Goal: Task Accomplishment & Management: Complete application form

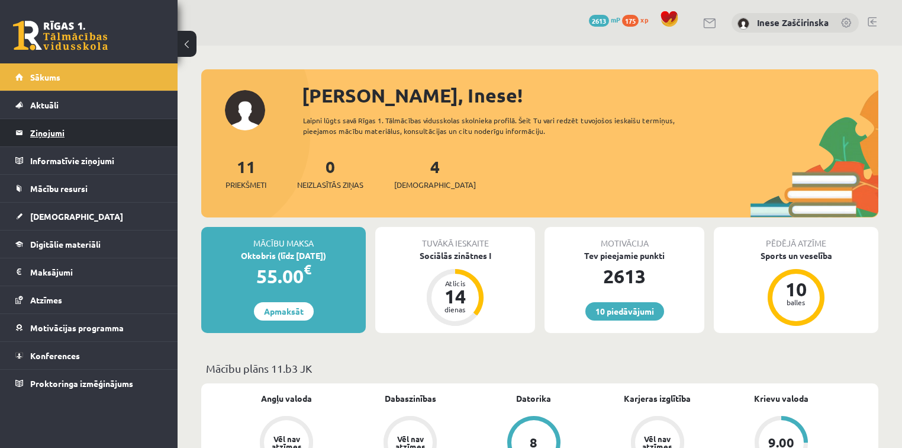
scroll to position [1005, 0]
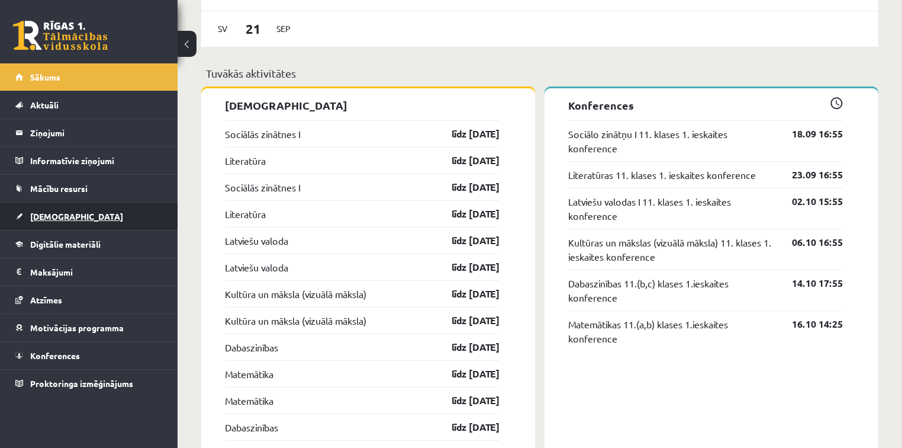
click at [52, 210] on link "[DEMOGRAPHIC_DATA]" at bounding box center [88, 215] width 147 height 27
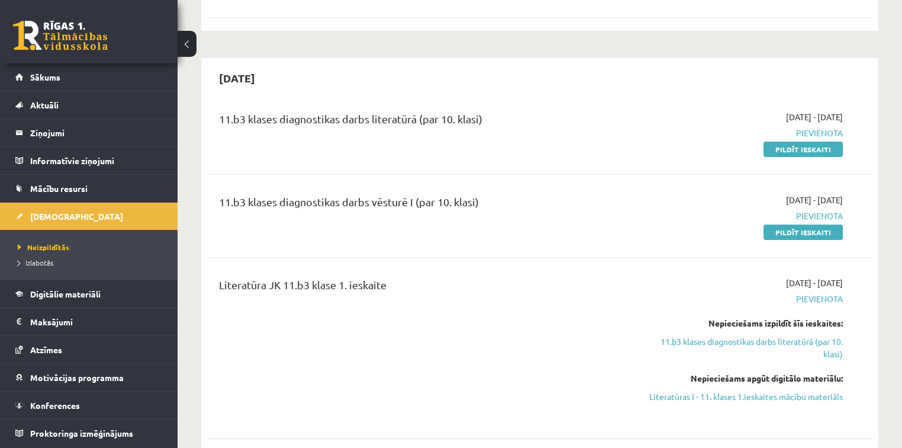
scroll to position [200, 0]
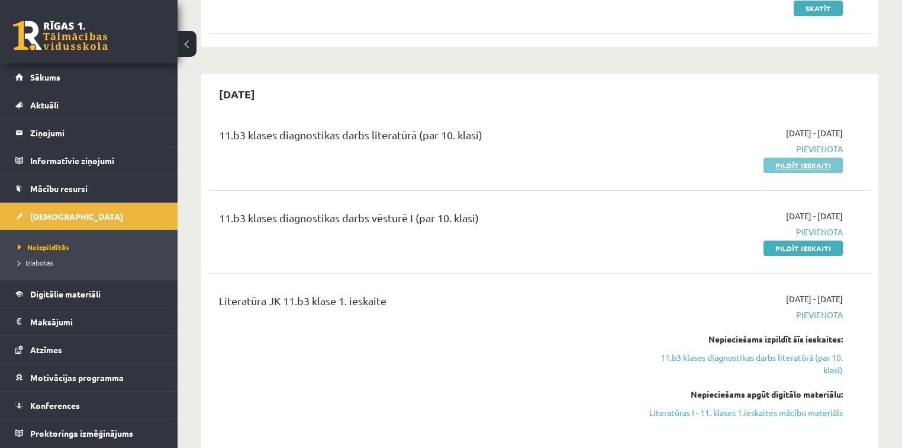
click at [789, 162] on link "Pildīt ieskaiti" at bounding box center [803, 164] width 79 height 15
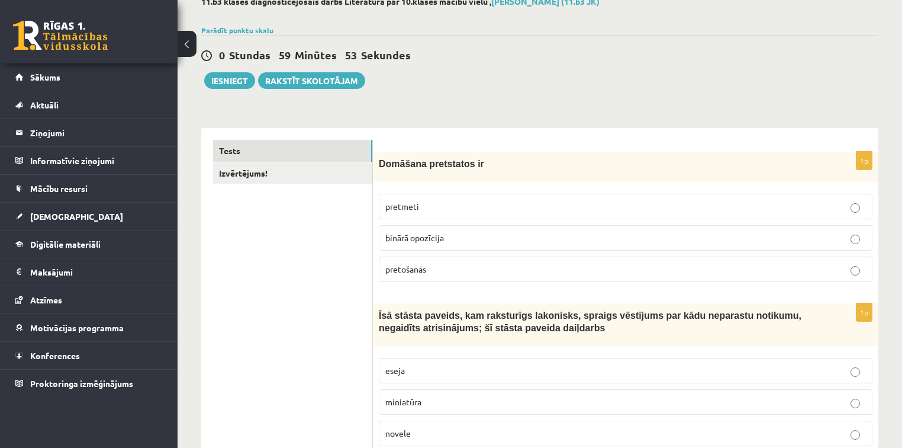
scroll to position [95, 0]
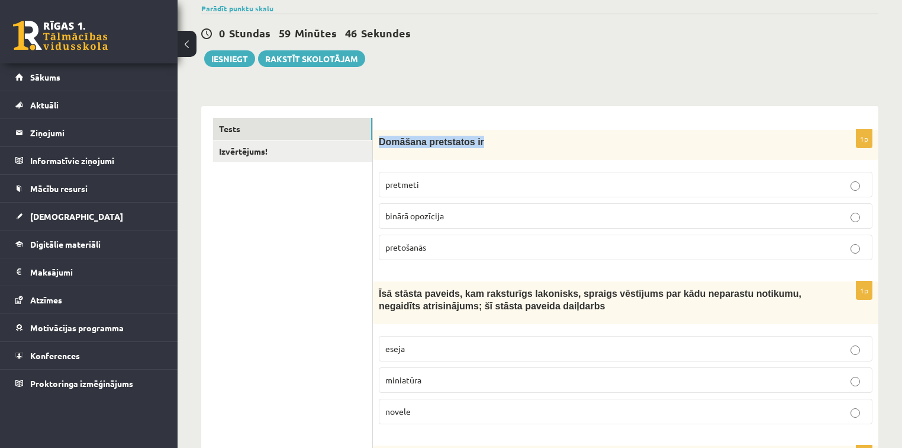
drag, startPoint x: 483, startPoint y: 138, endPoint x: 377, endPoint y: 142, distance: 106.6
click at [374, 143] on div "Domāšana pretstatos ir" at bounding box center [626, 145] width 506 height 30
copy span "Domāšana pretstatos ir"
click at [450, 215] on p "binārā opozīcija" at bounding box center [625, 216] width 481 height 12
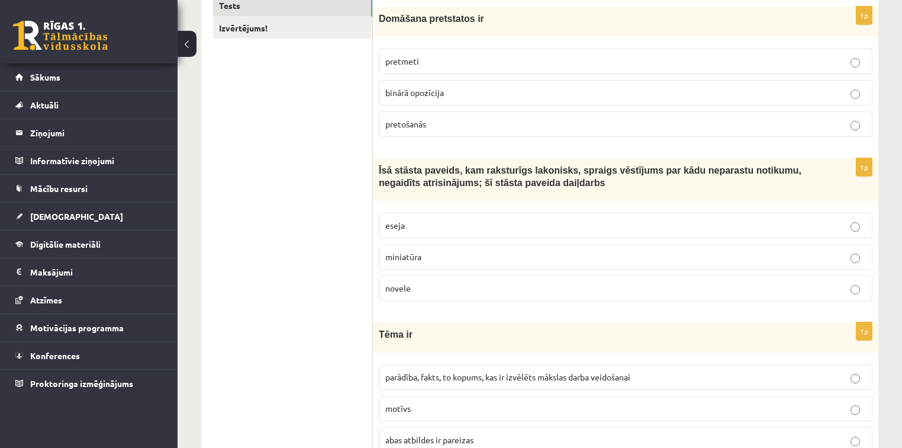
scroll to position [237, 0]
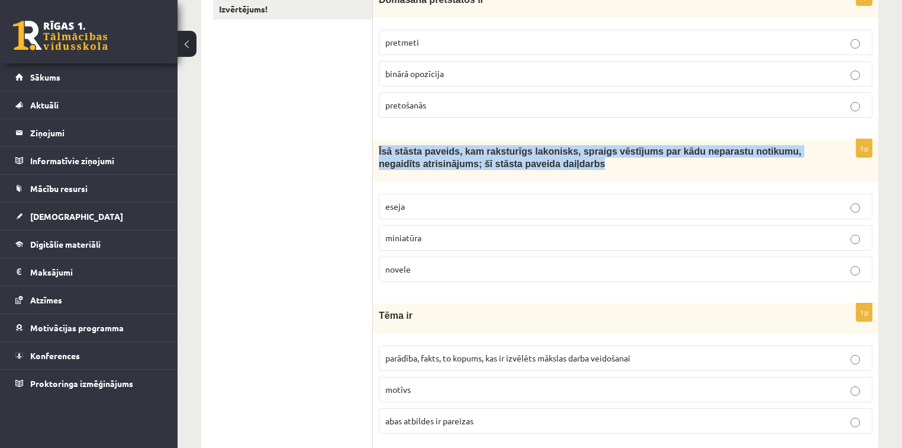
drag, startPoint x: 377, startPoint y: 145, endPoint x: 615, endPoint y: 163, distance: 238.1
click at [628, 163] on div "Īsā stāsta paveids, kam raksturīgs lakonisks, spraigs vēstījums par kādu nepara…" at bounding box center [626, 160] width 506 height 43
copy span "Īsā stāsta paveids, kam raksturīgs lakonisks, spraigs vēstījums par kādu nepara…"
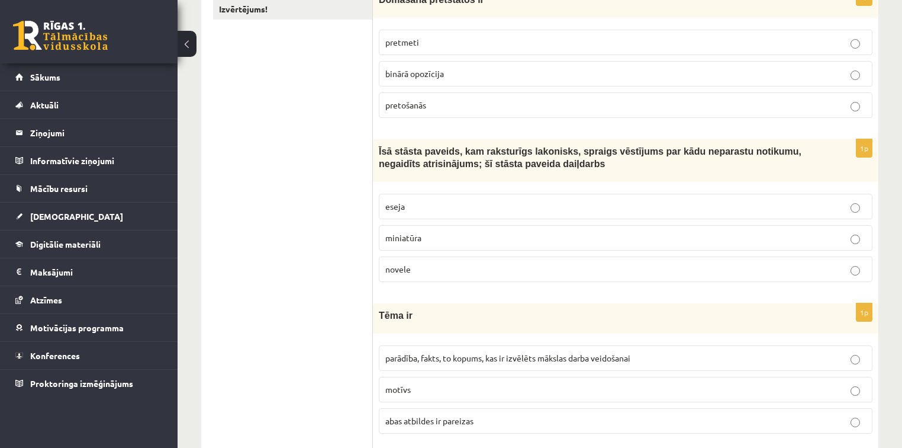
click at [410, 270] on span "novele" at bounding box center [397, 268] width 25 height 11
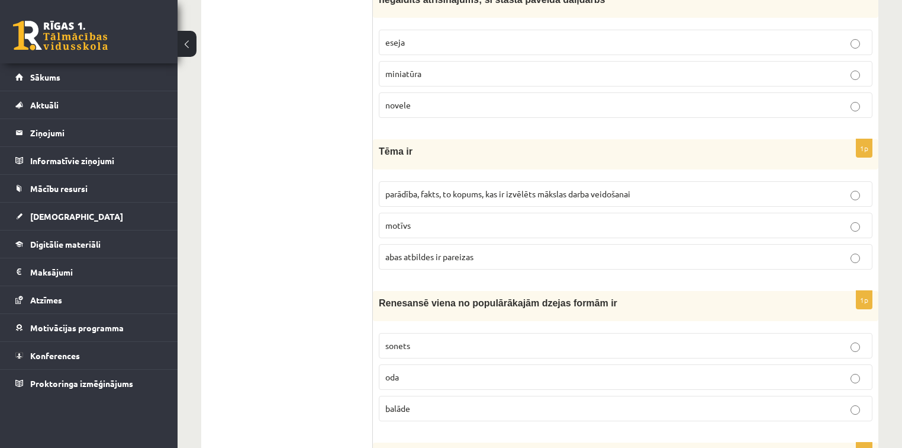
scroll to position [426, 0]
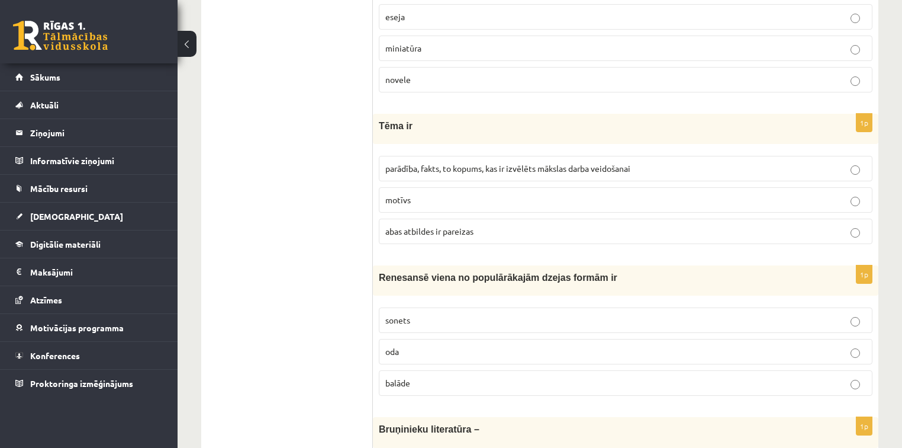
click at [448, 230] on span "abas atbildes ir pareizas" at bounding box center [429, 231] width 88 height 11
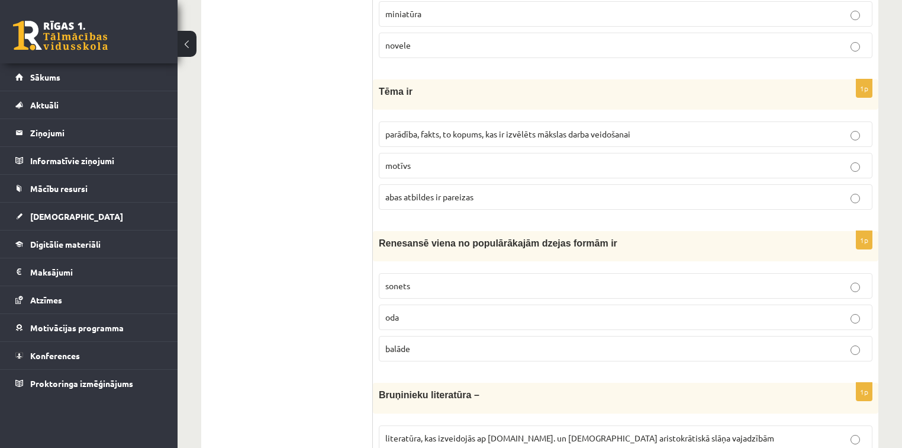
scroll to position [568, 0]
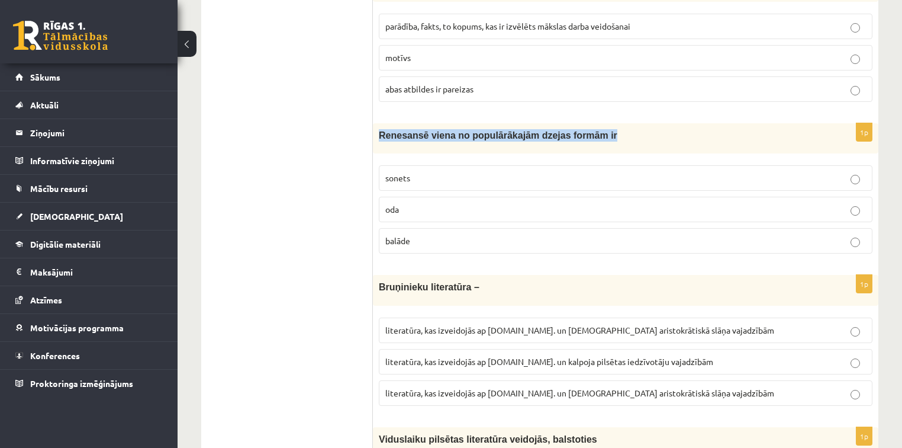
drag, startPoint x: 378, startPoint y: 132, endPoint x: 597, endPoint y: 141, distance: 218.6
click at [597, 141] on div "Renesansē viena no populārākajām dzejas formām ir" at bounding box center [626, 138] width 506 height 30
copy span "Renesansē viena no populārākajām dzejas formām ir"
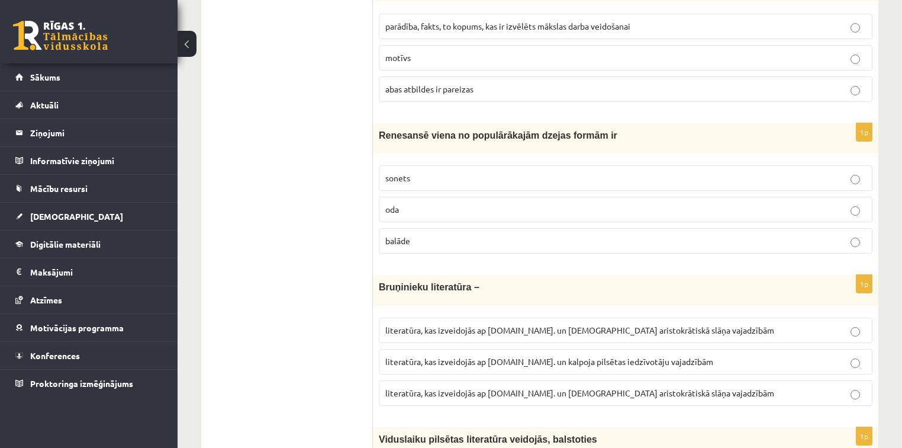
click at [423, 175] on p "sonets" at bounding box center [625, 178] width 481 height 12
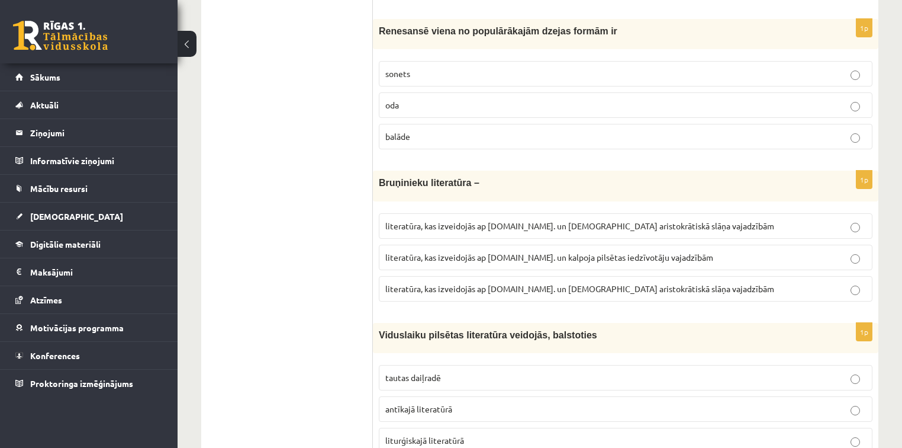
scroll to position [710, 0]
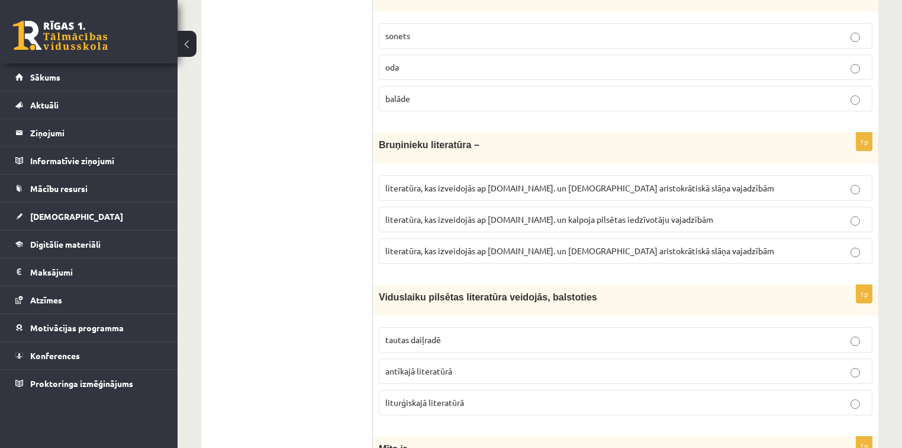
click at [586, 246] on span "literatūra, kas izveidojās ap 12.gs. un kalpoja aristokrātiskā slāņa vajadzībām" at bounding box center [579, 250] width 389 height 11
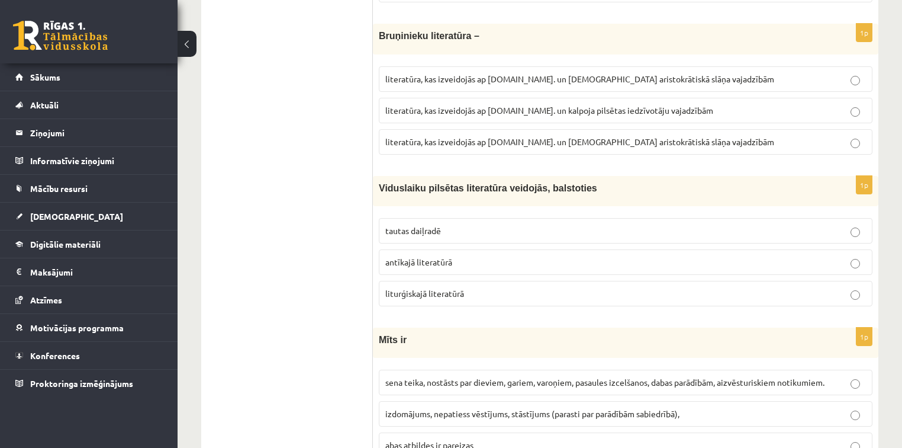
scroll to position [852, 0]
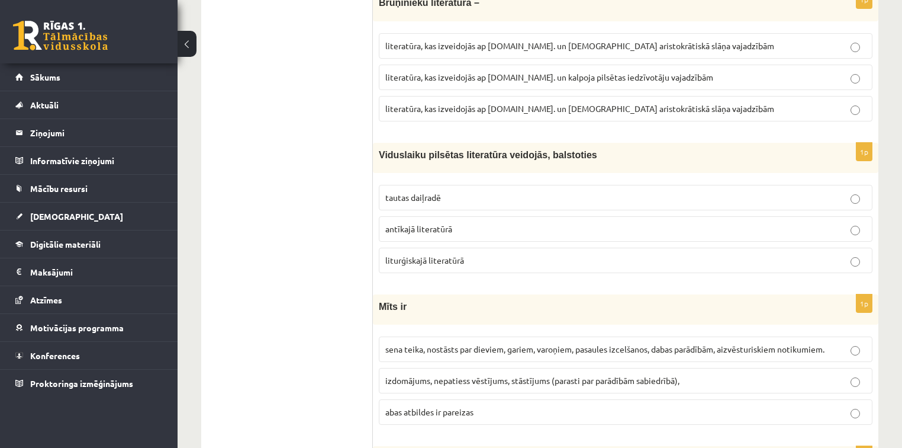
drag, startPoint x: 575, startPoint y: 149, endPoint x: 583, endPoint y: 166, distance: 18.8
click at [583, 166] on div "Viduslaiku pilsētas literatūra veidojās, balstoties" at bounding box center [626, 158] width 506 height 30
click at [451, 255] on span "liturģiskajā literatūrā" at bounding box center [424, 260] width 79 height 11
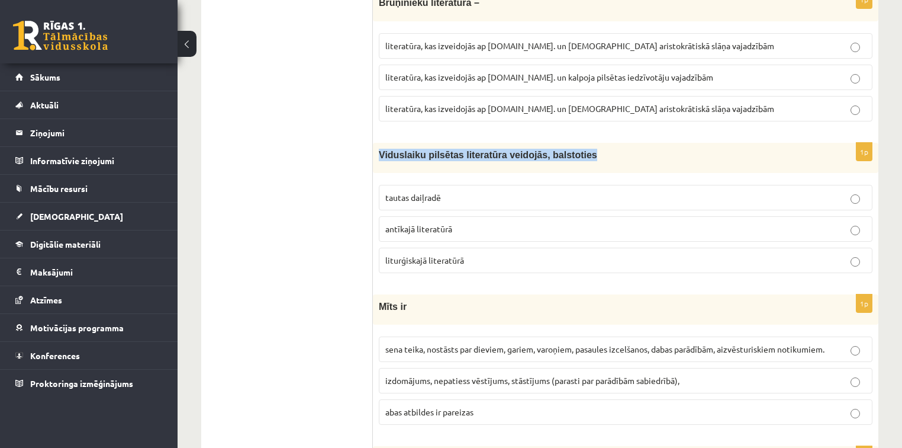
drag, startPoint x: 586, startPoint y: 147, endPoint x: 374, endPoint y: 159, distance: 212.2
click at [374, 159] on div "Viduslaiku pilsētas literatūra veidojās, balstoties" at bounding box center [626, 158] width 506 height 30
copy span "Viduslaiku pilsētas literatūra veidojās, balstoties"
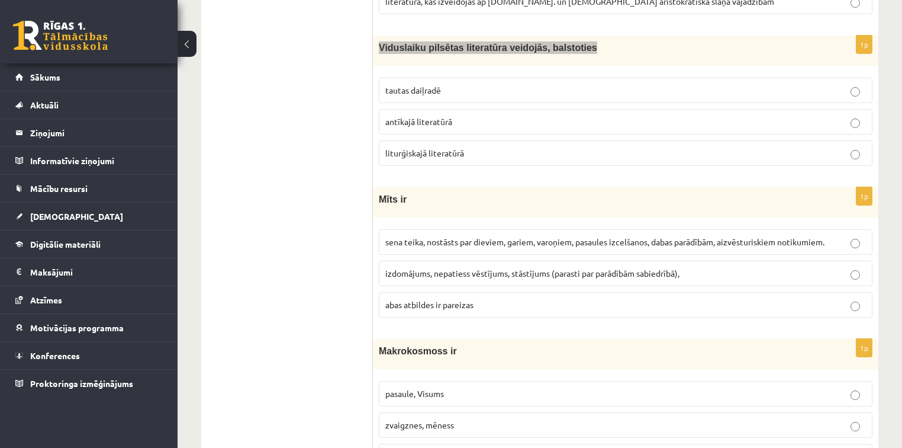
scroll to position [995, 0]
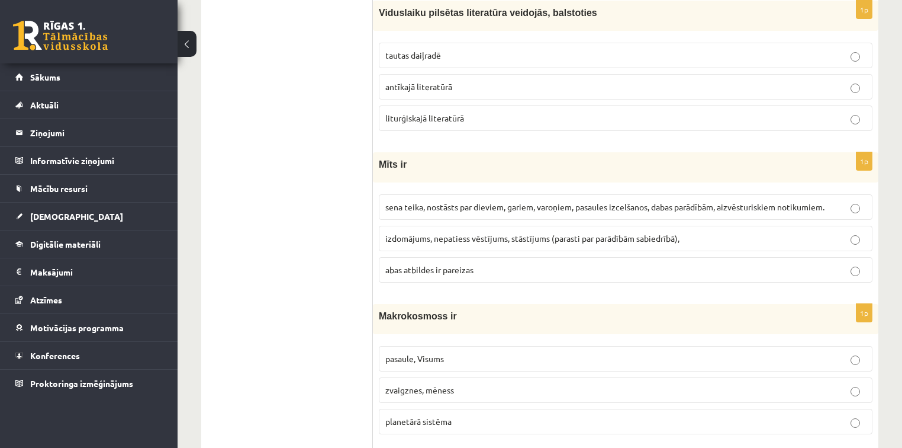
click at [425, 202] on span "sena teika, nostāsts par dieviem, gariem, varoņiem, pasaules izcelšanos, dabas …" at bounding box center [604, 206] width 439 height 11
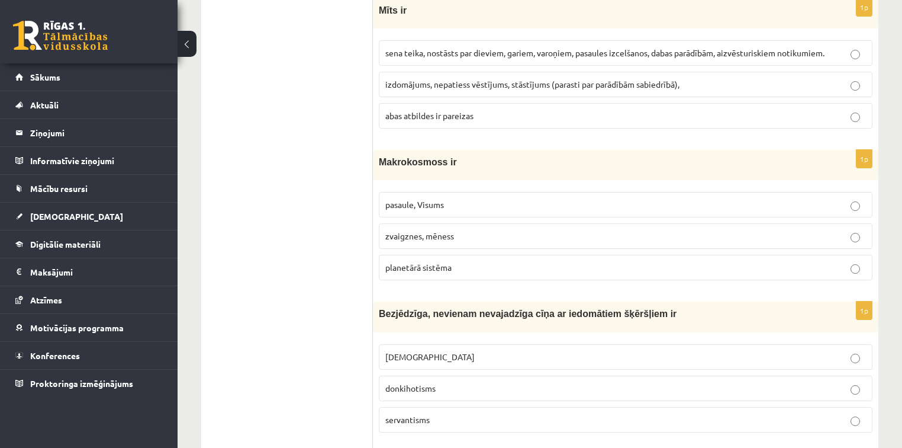
scroll to position [1184, 0]
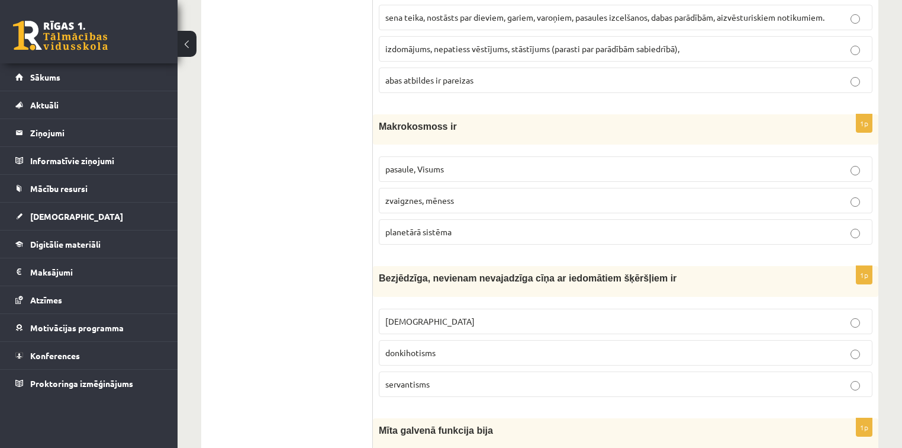
click at [461, 163] on p "pasaule, Visums" at bounding box center [625, 169] width 481 height 12
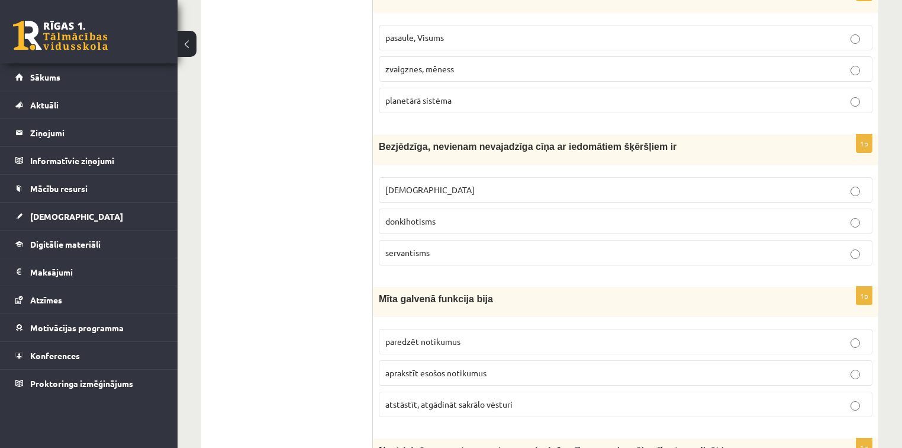
scroll to position [1326, 0]
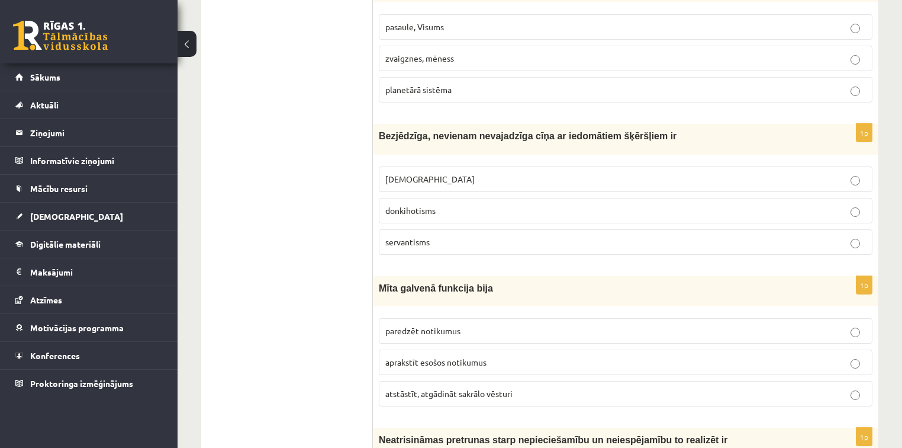
click at [459, 207] on p "donkihotisms" at bounding box center [625, 210] width 481 height 12
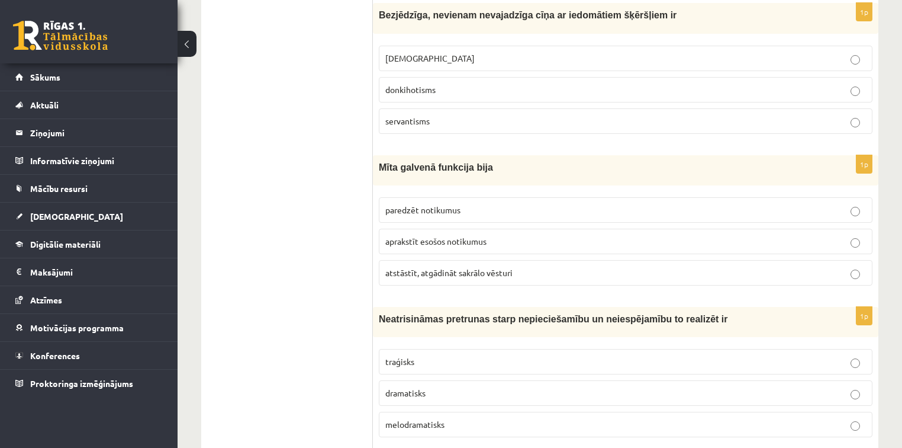
scroll to position [1468, 0]
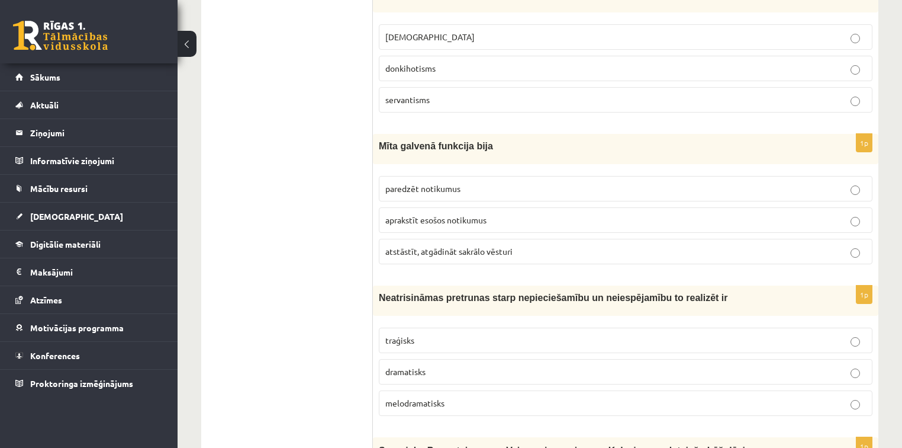
click at [537, 245] on p "atstāstīt, atgādināt sakrālo vēsturi" at bounding box center [625, 251] width 481 height 12
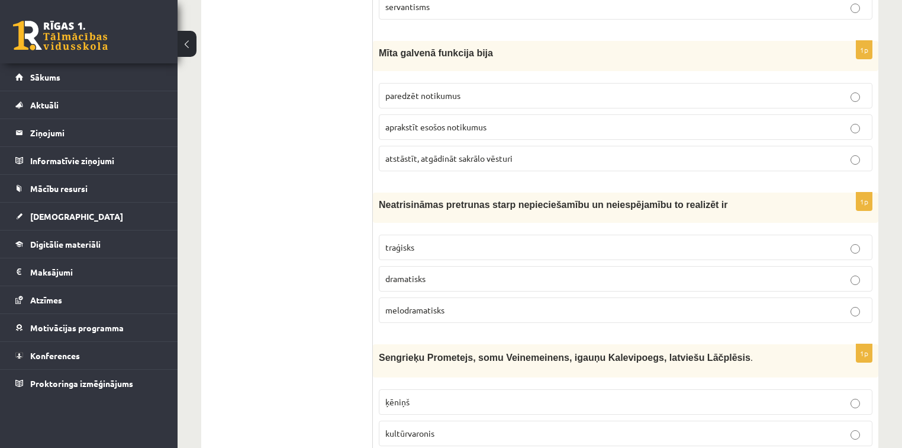
scroll to position [1563, 0]
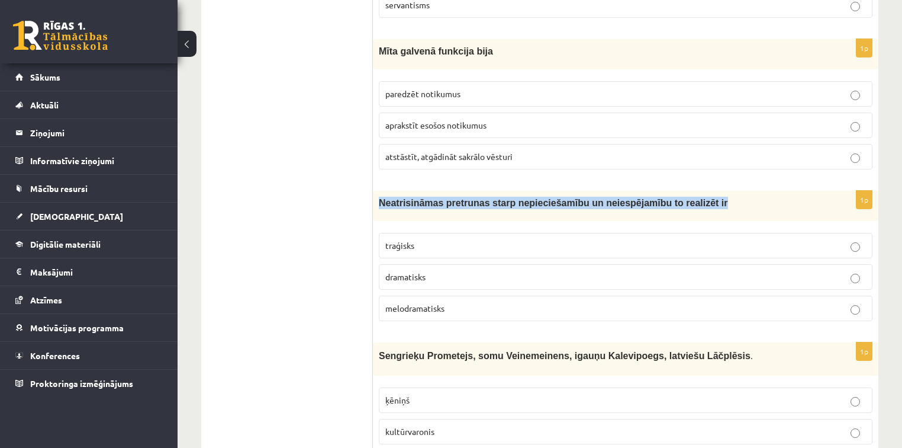
drag, startPoint x: 378, startPoint y: 197, endPoint x: 687, endPoint y: 204, distance: 309.7
click at [687, 204] on div "Neatrisināmas pretrunas starp nepieciešamību un neiespējamību to realizēt ir" at bounding box center [626, 206] width 506 height 30
copy span "Neatrisināmas pretrunas starp nepieciešamību un neiespējamību to realizēt ir"
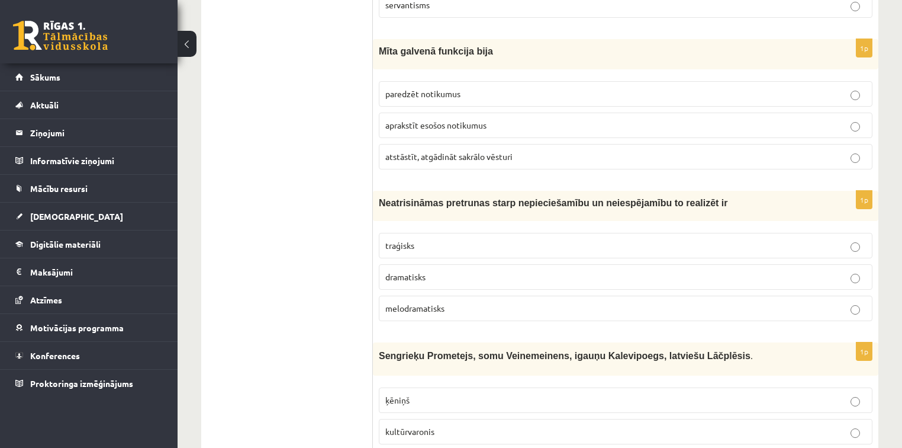
click at [439, 239] on p "traģisks" at bounding box center [625, 245] width 481 height 12
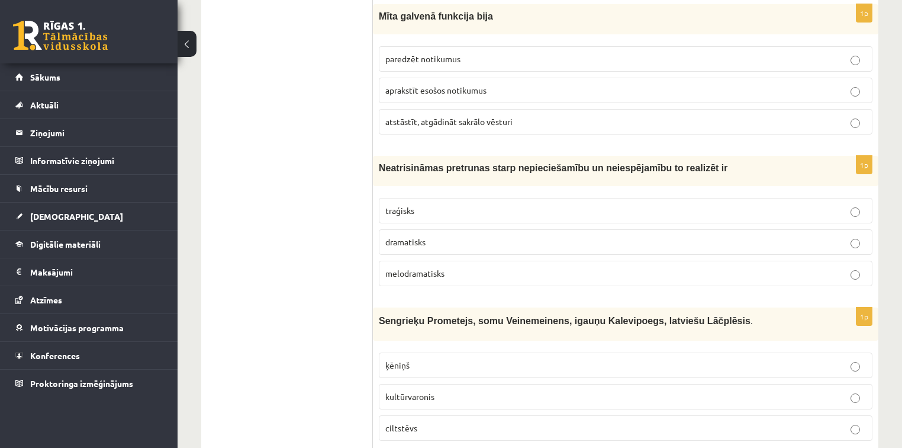
scroll to position [1705, 0]
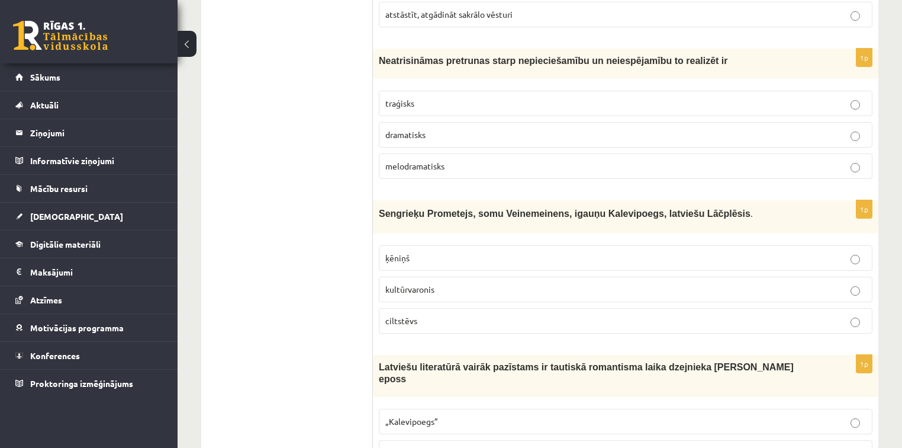
click at [455, 283] on p "kultūrvaronis" at bounding box center [625, 289] width 481 height 12
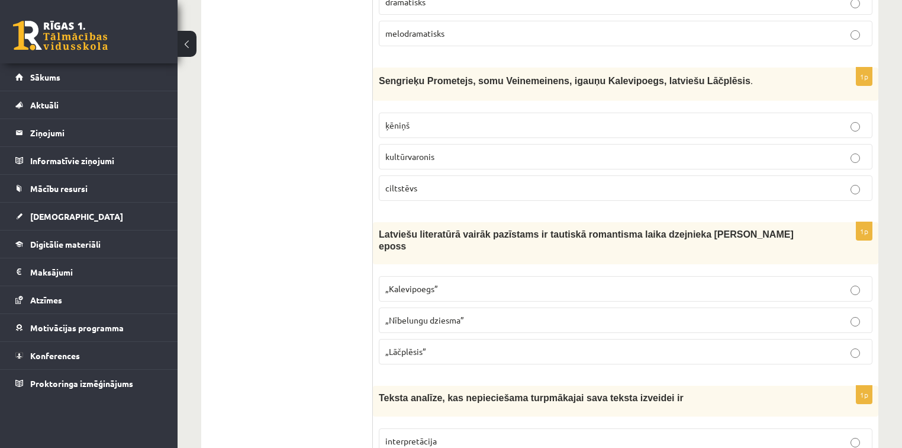
scroll to position [1894, 0]
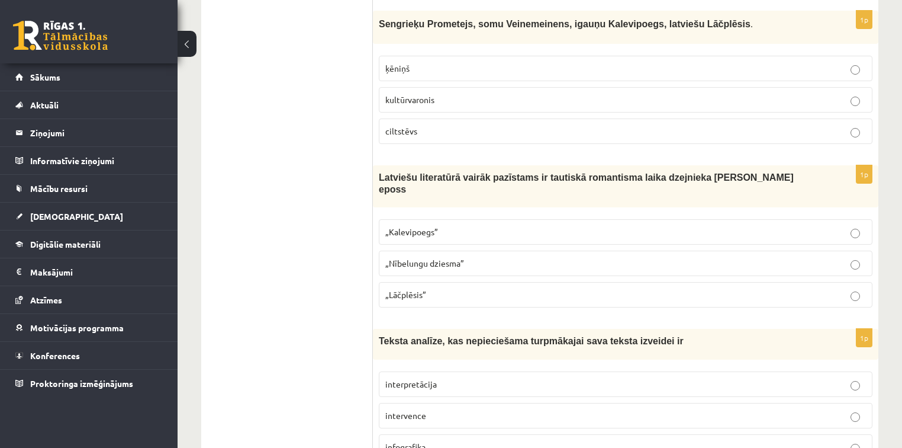
click at [458, 282] on label "„Lāčplēsis”" at bounding box center [626, 294] width 494 height 25
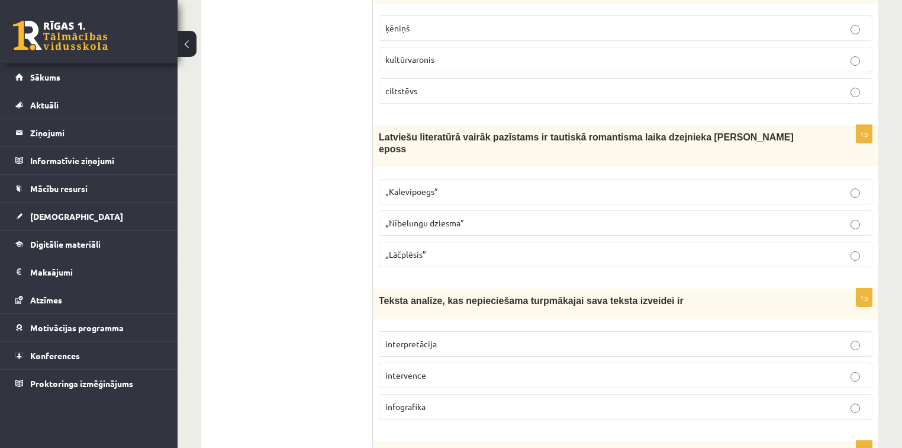
scroll to position [2037, 0]
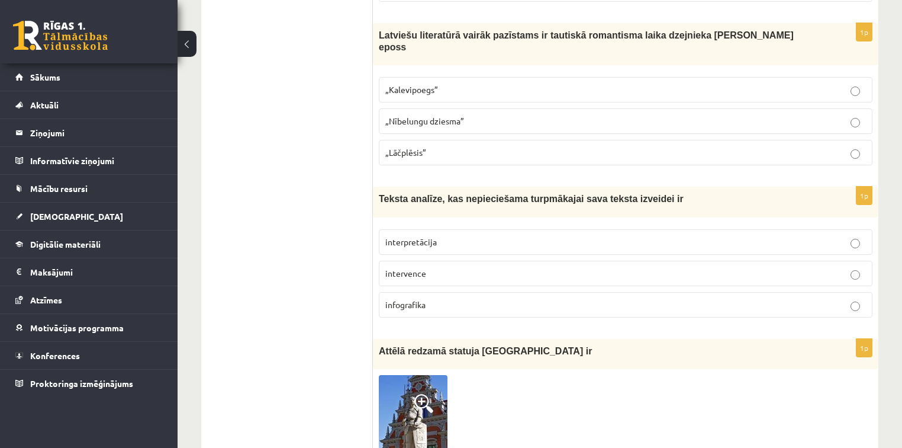
click at [471, 236] on p "interpretācija" at bounding box center [625, 242] width 481 height 12
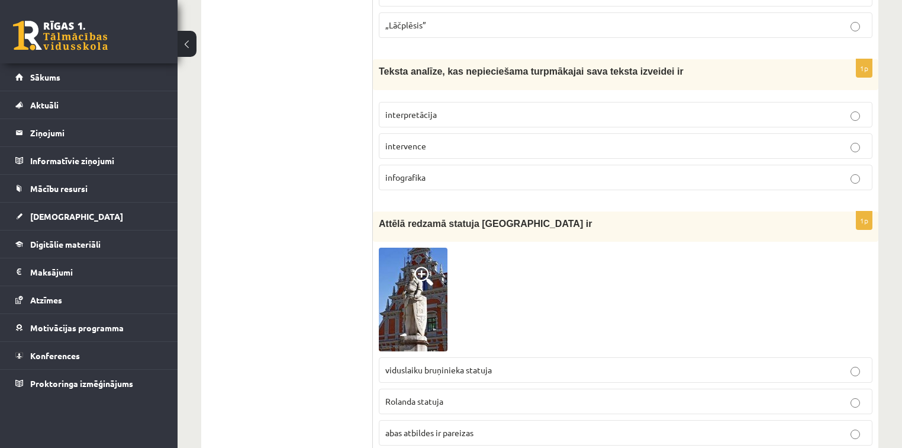
scroll to position [2179, 0]
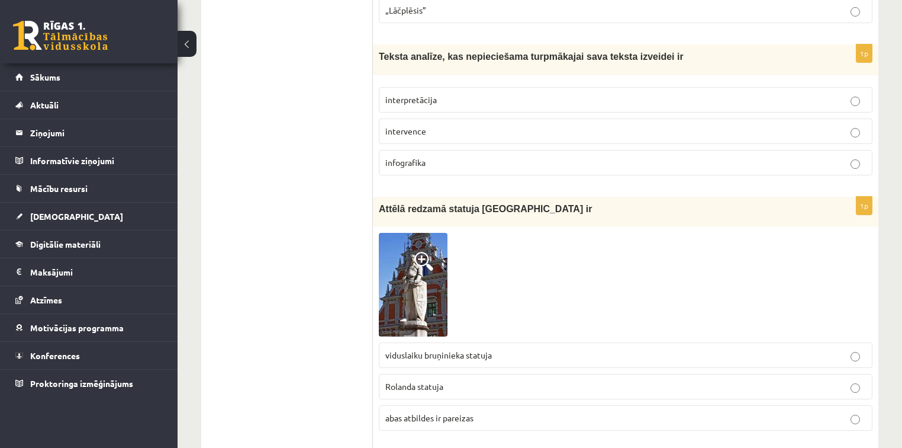
click at [453, 380] on p "Rolanda statuja" at bounding box center [625, 386] width 481 height 12
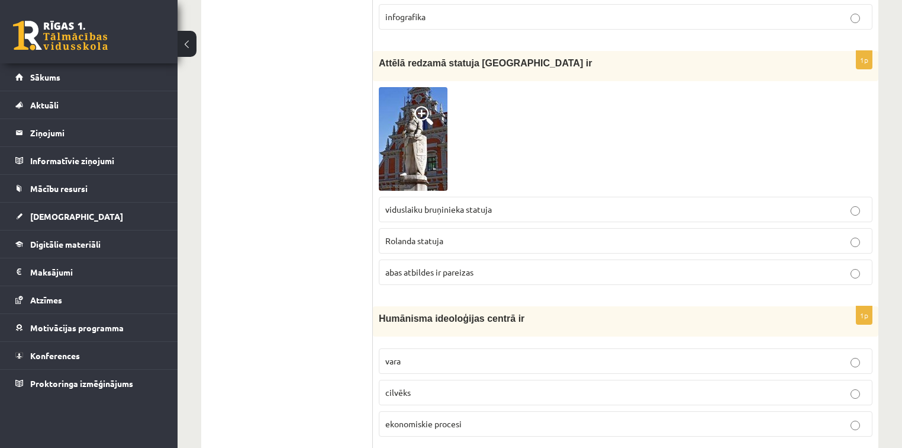
scroll to position [2321, 0]
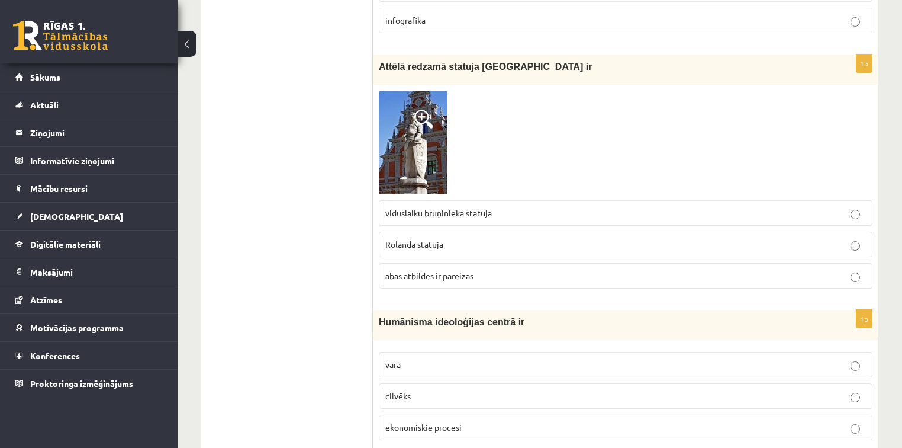
click at [423, 128] on img at bounding box center [413, 143] width 69 height 104
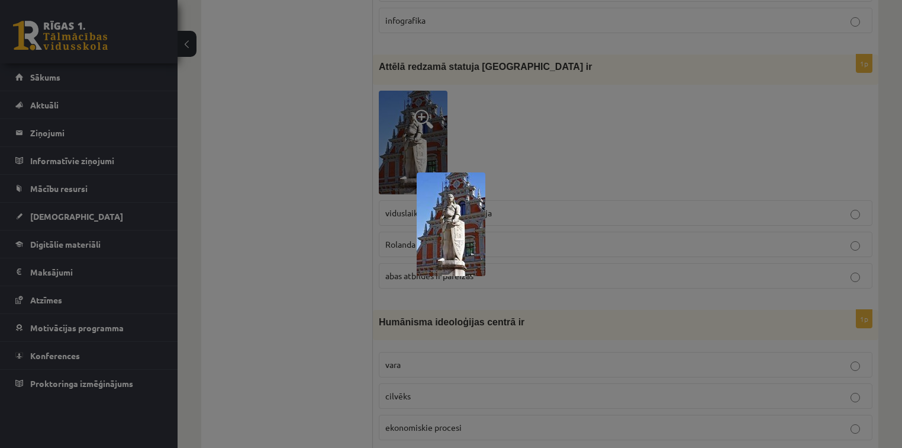
click at [464, 222] on img at bounding box center [451, 224] width 69 height 104
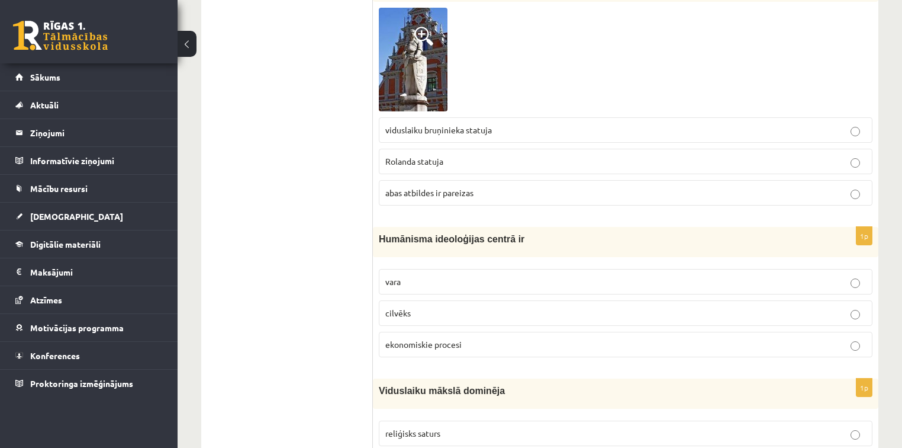
scroll to position [2415, 0]
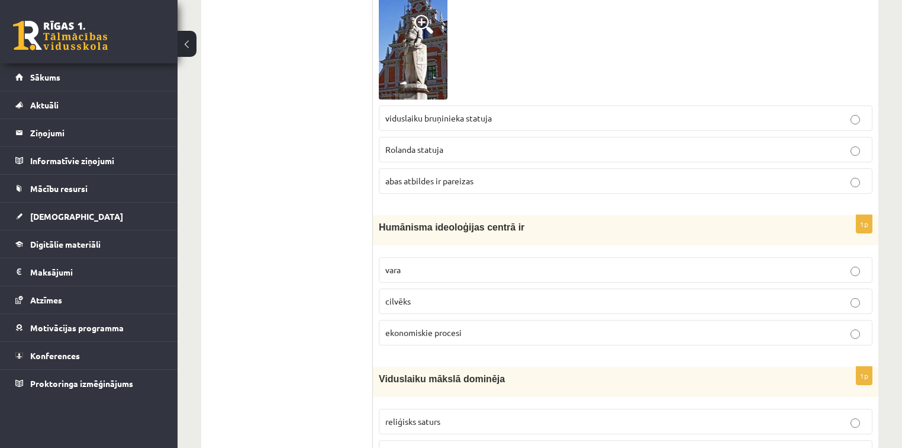
click at [479, 295] on p "cilvēks" at bounding box center [625, 301] width 481 height 12
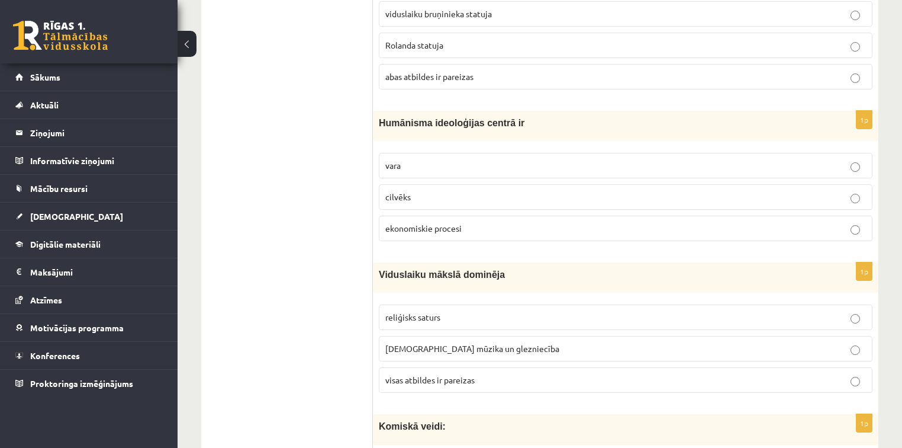
scroll to position [2557, 0]
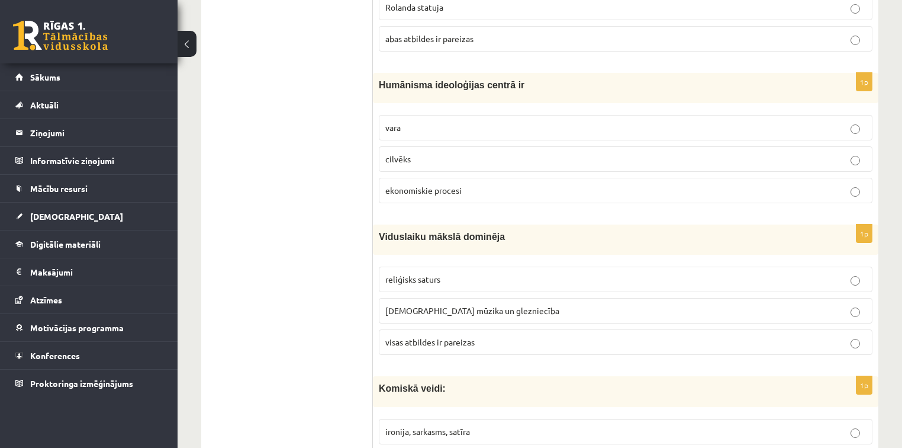
click at [493, 336] on p "visas atbildes ir pareizas" at bounding box center [625, 342] width 481 height 12
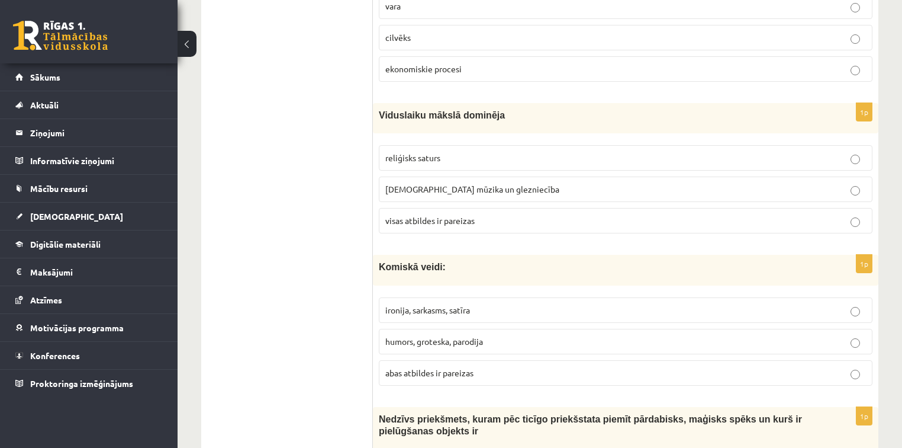
scroll to position [2700, 0]
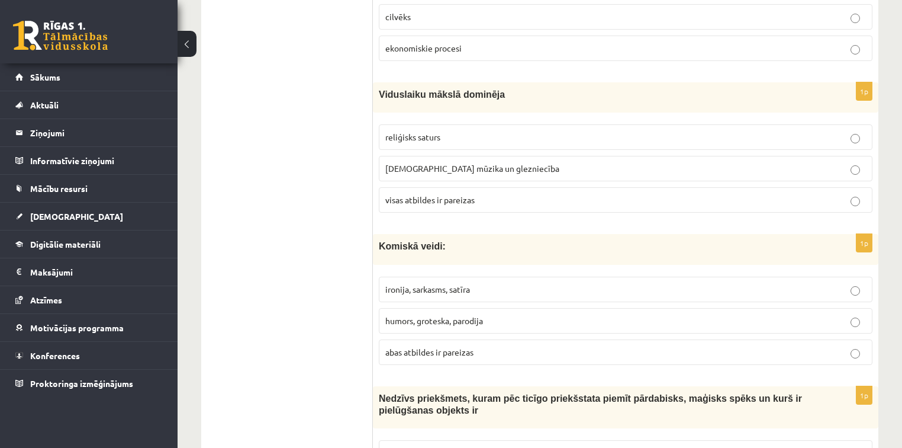
click at [498, 346] on p "abas atbildes ir pareizas" at bounding box center [625, 352] width 481 height 12
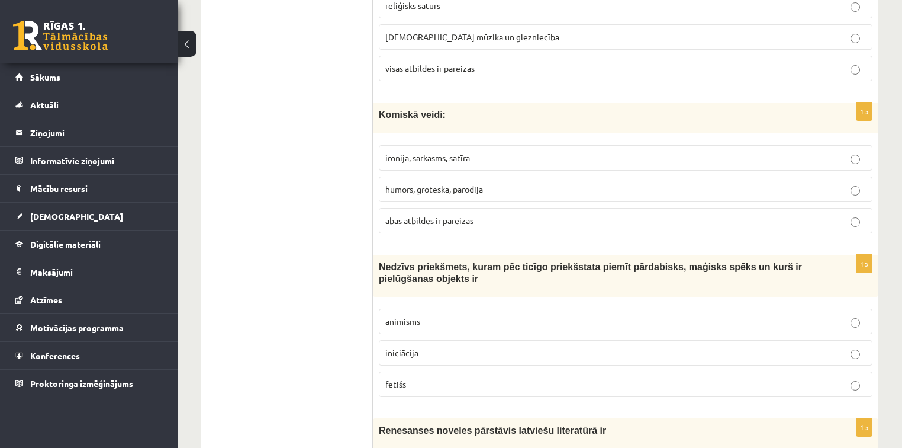
scroll to position [2842, 0]
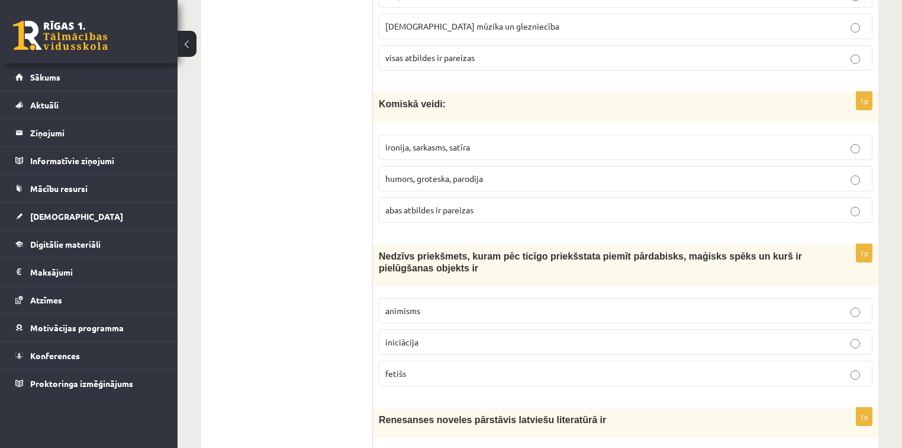
click at [434, 304] on p "animisms" at bounding box center [625, 310] width 481 height 12
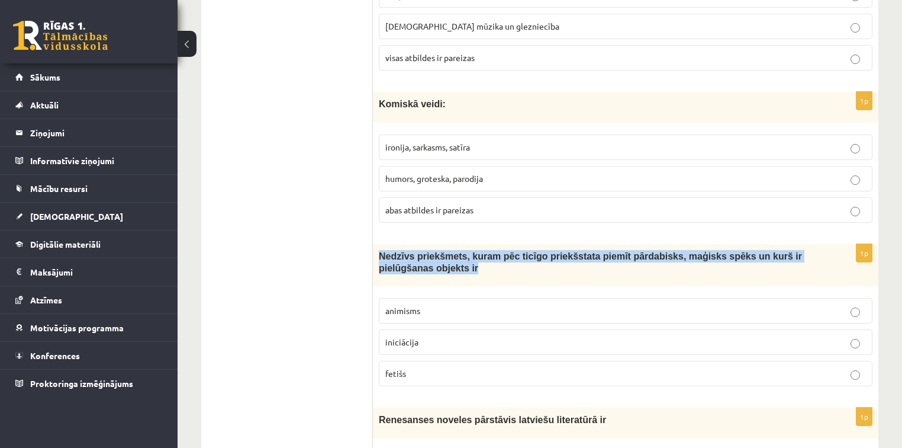
drag, startPoint x: 377, startPoint y: 227, endPoint x: 436, endPoint y: 253, distance: 64.7
click at [436, 253] on div "Nedzīvs priekšmets, kuram pēc ticīgo priekšstata piemīt pārdabisks, maģisks spē…" at bounding box center [626, 265] width 506 height 43
copy span "Nedzīvs priekšmets, kuram pēc ticīgo priekšstata piemīt pārdabisks, maģisks spē…"
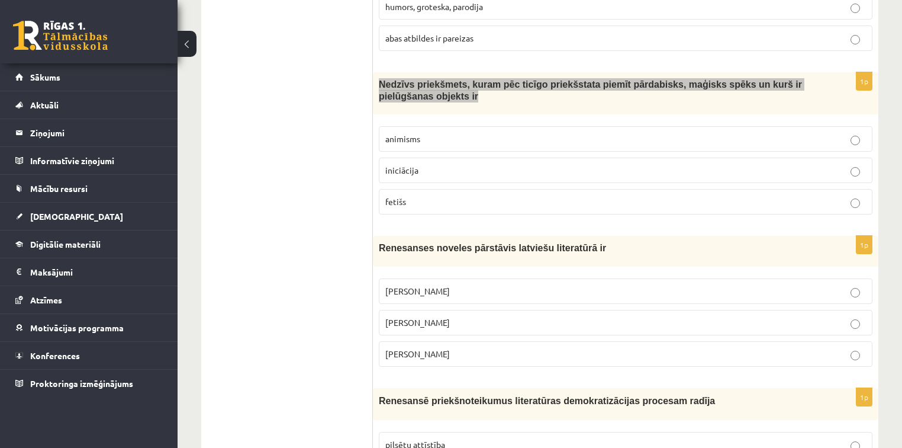
scroll to position [3031, 0]
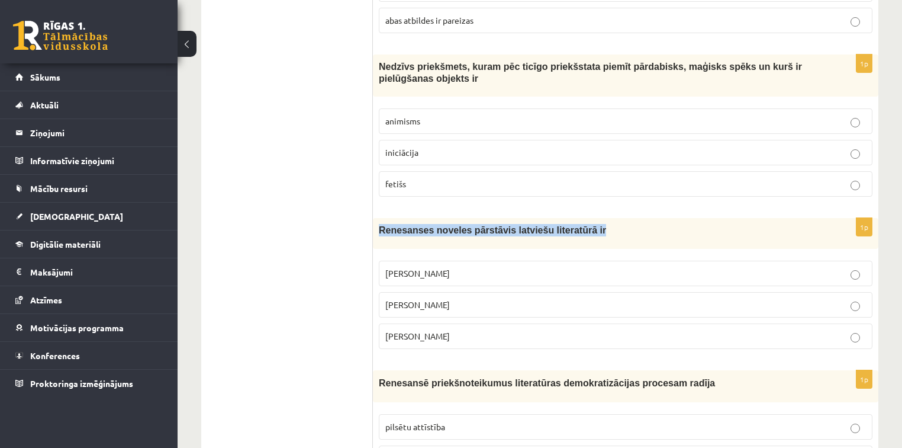
drag, startPoint x: 379, startPoint y: 204, endPoint x: 575, endPoint y: 204, distance: 195.4
click at [575, 224] on p "Renesanses noveles pārstāvis latviešu literatūrā ir" at bounding box center [596, 230] width 435 height 12
copy span "Renesanses noveles pārstāvis latviešu literatūrā ir"
click at [469, 267] on p "Rūdolfs Blaumanis" at bounding box center [625, 273] width 481 height 12
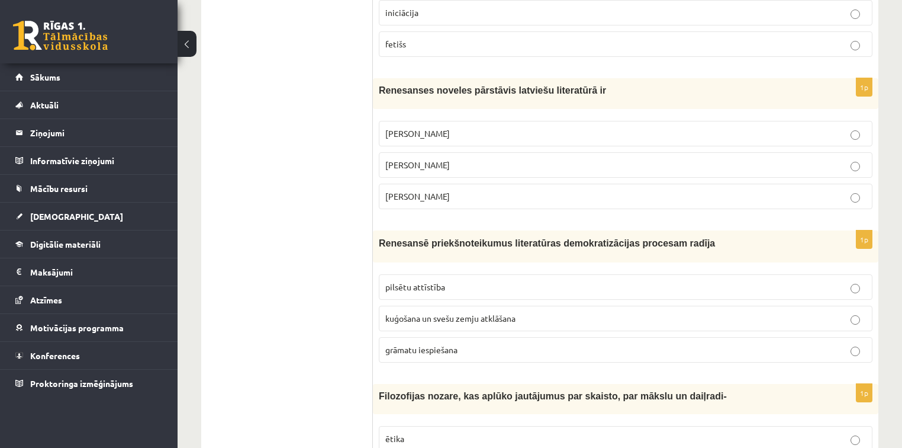
scroll to position [3173, 0]
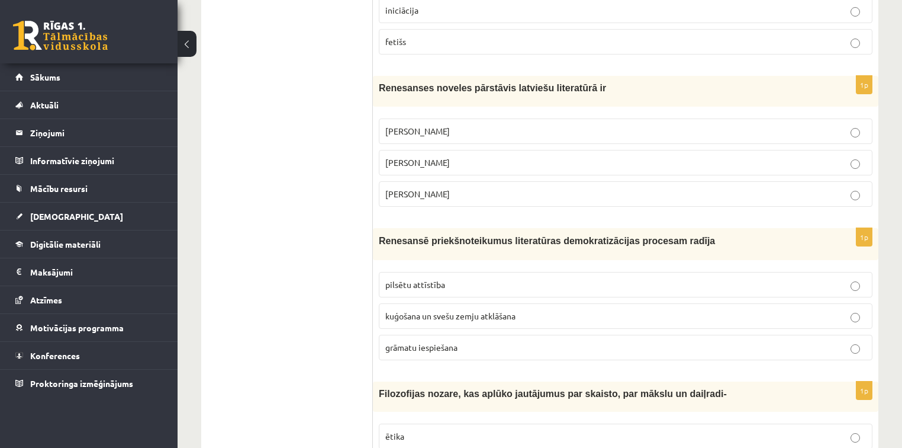
click at [475, 341] on p "grāmatu iespiešana" at bounding box center [625, 347] width 481 height 12
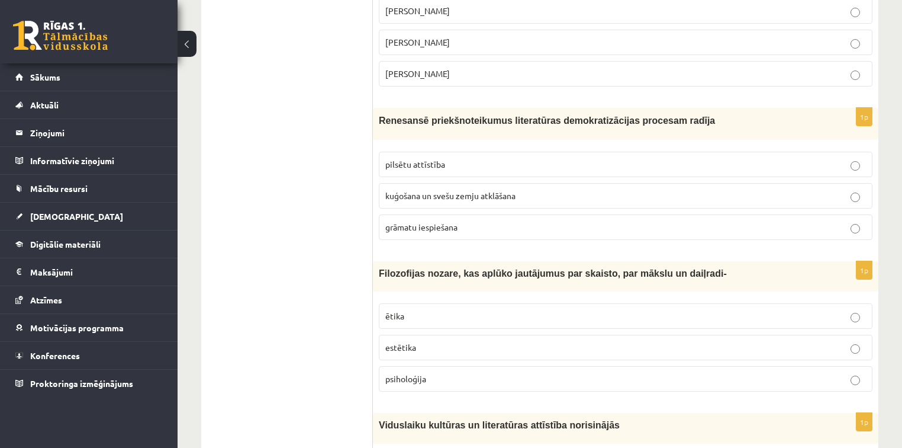
scroll to position [3315, 0]
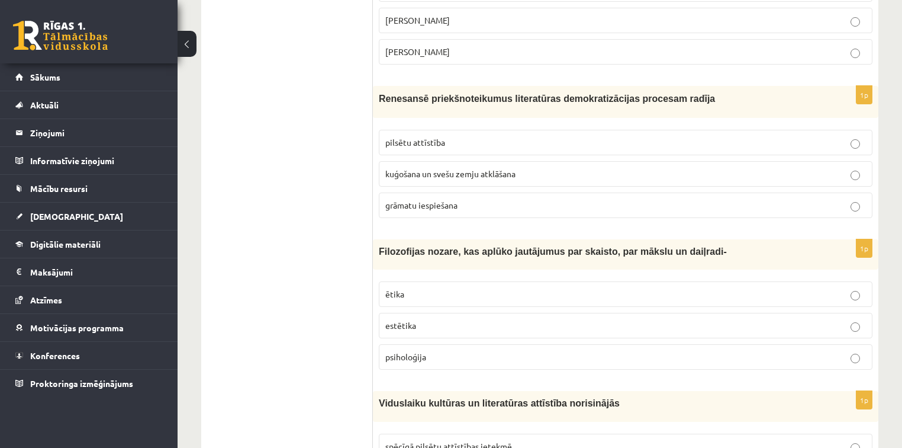
click at [449, 319] on p "estētika" at bounding box center [625, 325] width 481 height 12
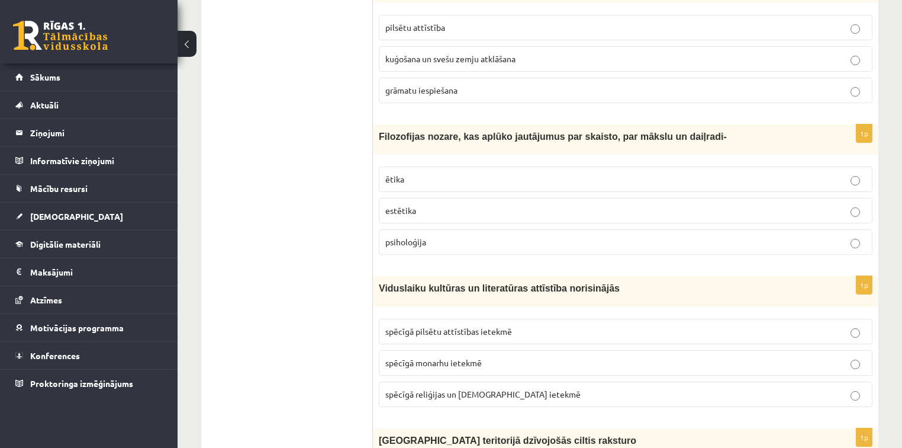
scroll to position [3457, 0]
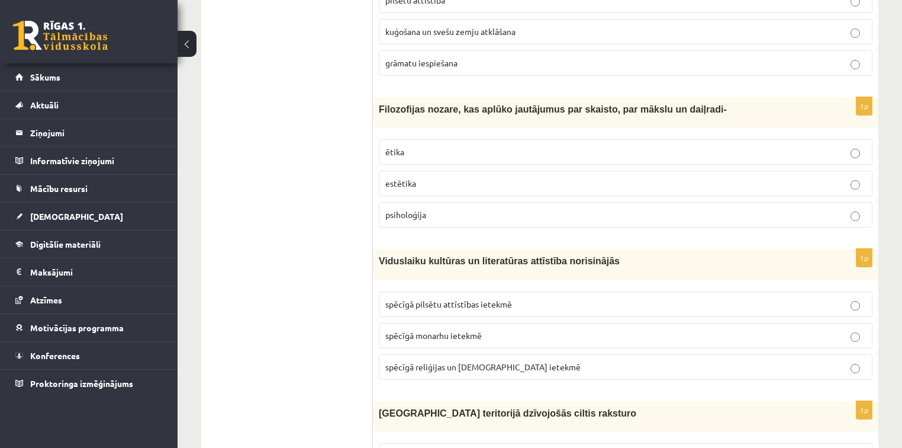
click at [564, 361] on p "spēcīgā reliģijas un baznīcas ietekmē" at bounding box center [625, 367] width 481 height 12
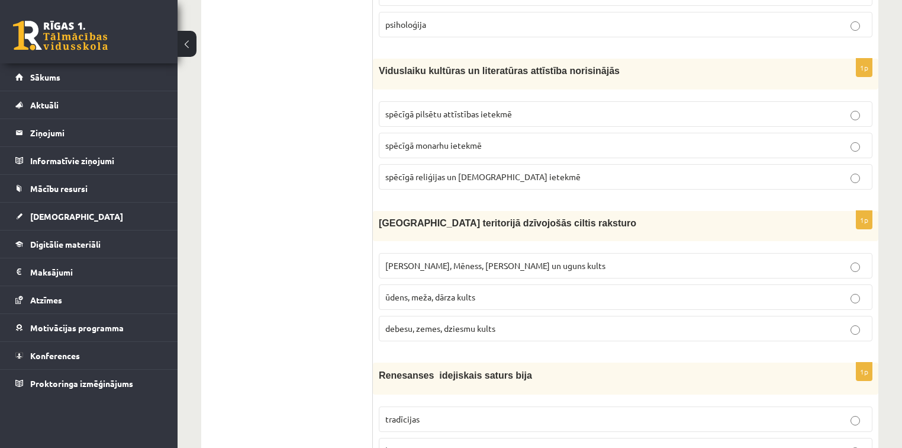
scroll to position [3694, 0]
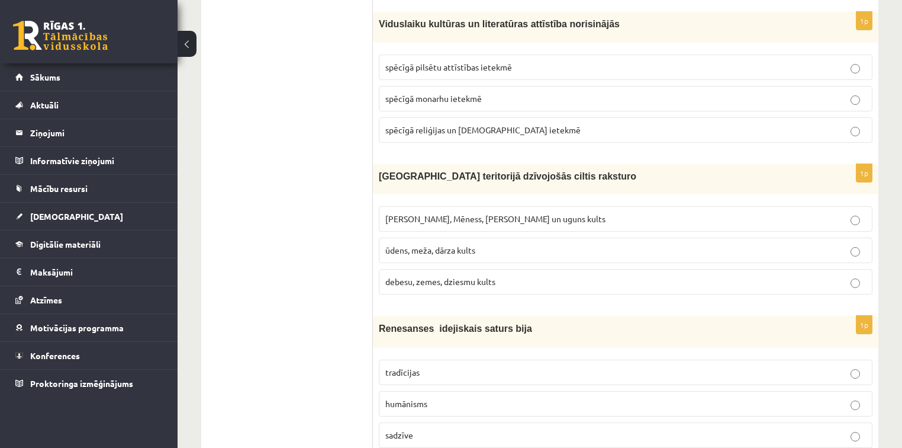
click at [508, 213] on span "Saules, Mēness, Pērkona un uguns kults" at bounding box center [495, 218] width 220 height 11
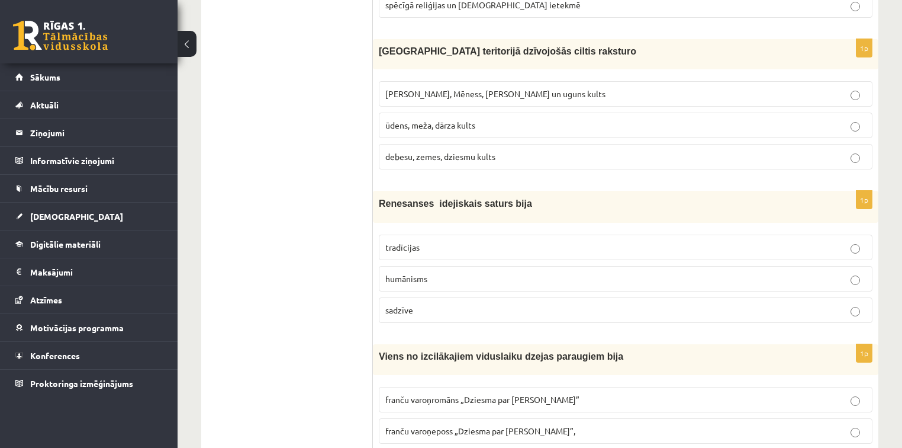
scroll to position [3836, 0]
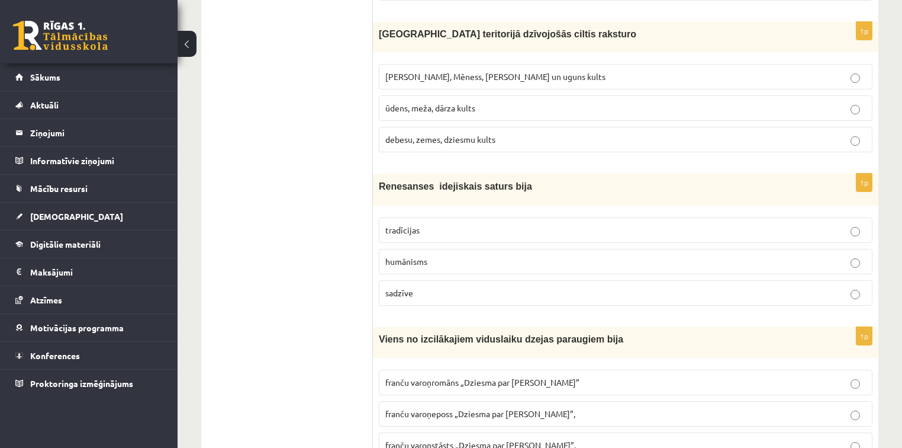
click at [488, 255] on p "humānisms" at bounding box center [625, 261] width 481 height 12
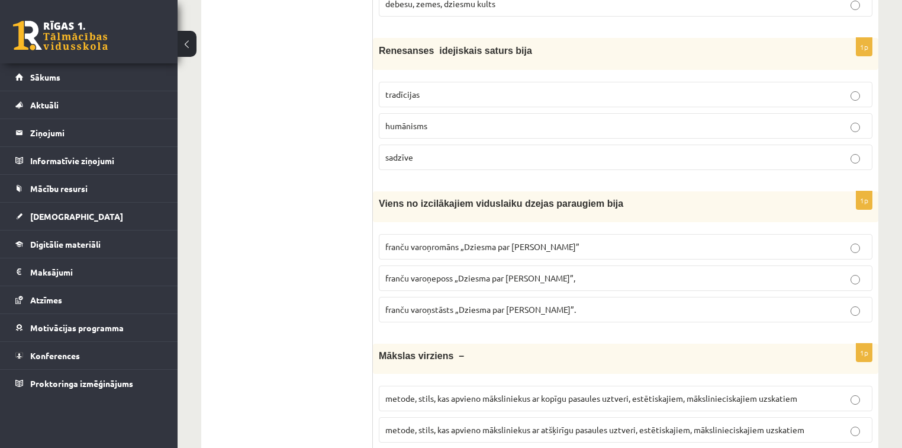
scroll to position [3978, 0]
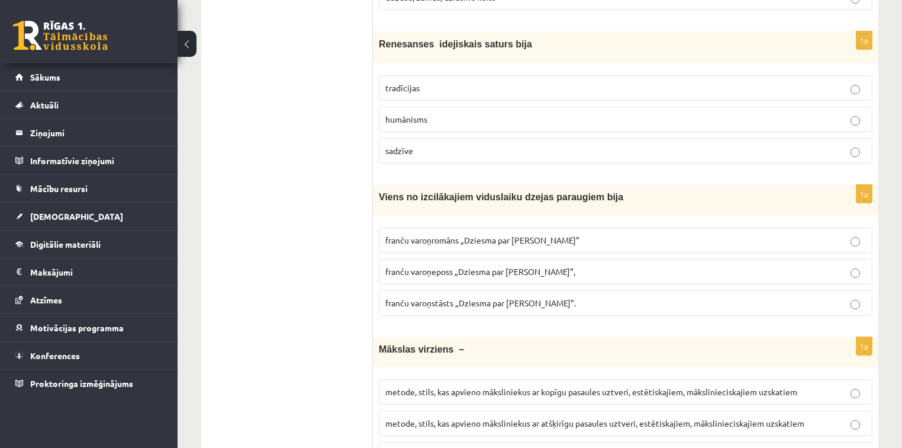
click at [464, 266] on span "franču varoņeposs „Dziesma par Rolandu”," at bounding box center [480, 271] width 190 height 11
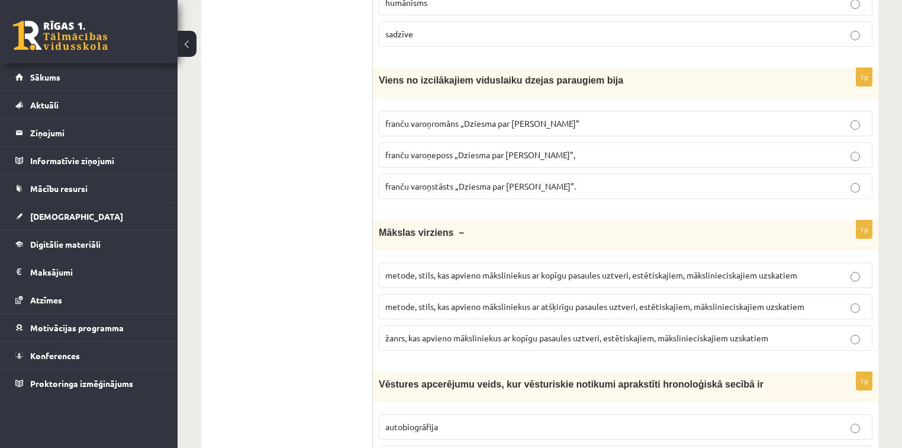
scroll to position [4120, 0]
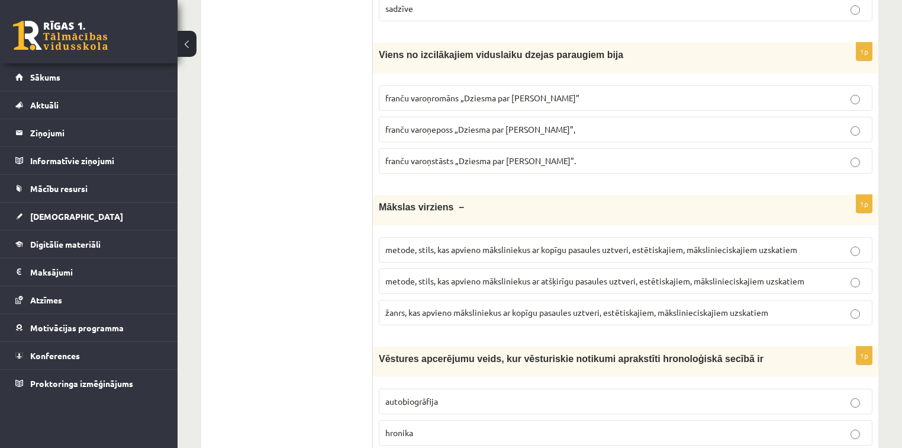
click at [498, 306] on p "žanrs, kas apvieno māksliniekus ar kopīgu pasaules uztveri, estētiskajiem, māks…" at bounding box center [625, 312] width 481 height 12
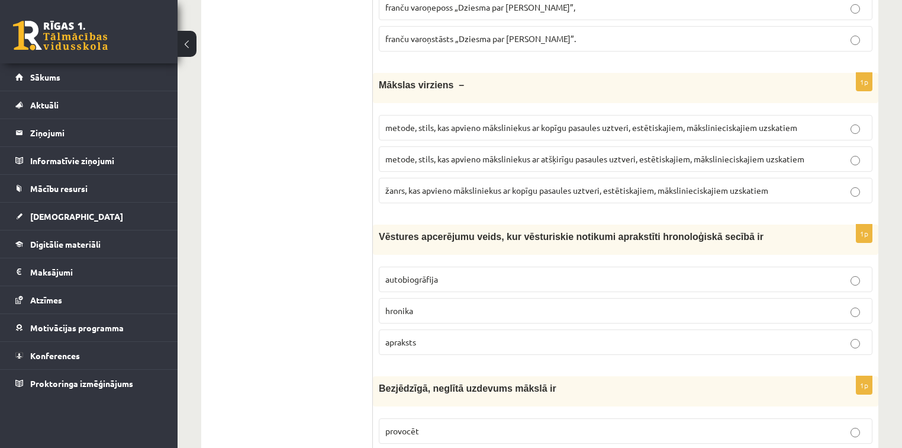
scroll to position [4262, 0]
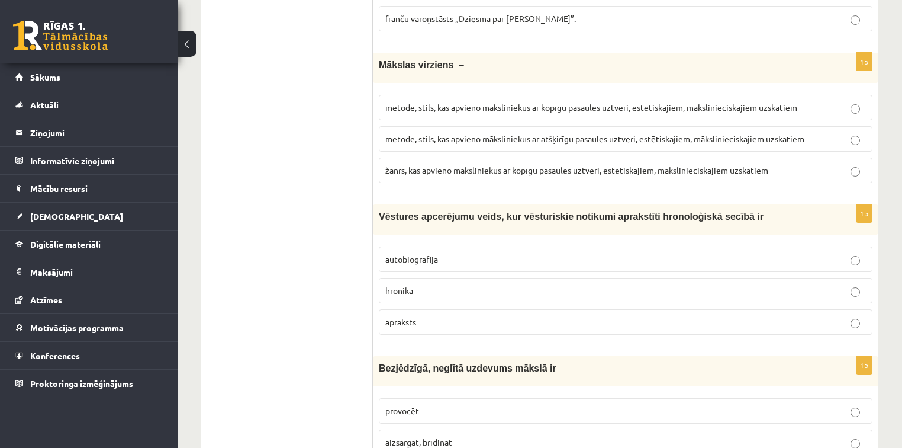
click at [456, 284] on p "hronika" at bounding box center [625, 290] width 481 height 12
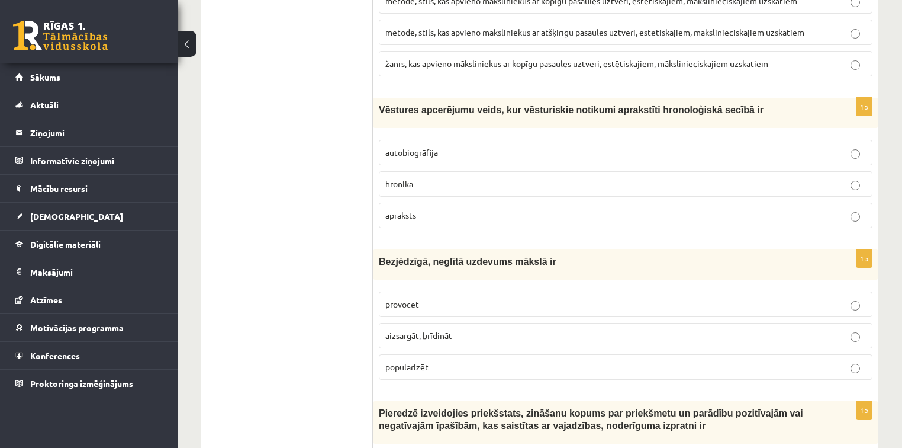
scroll to position [4405, 0]
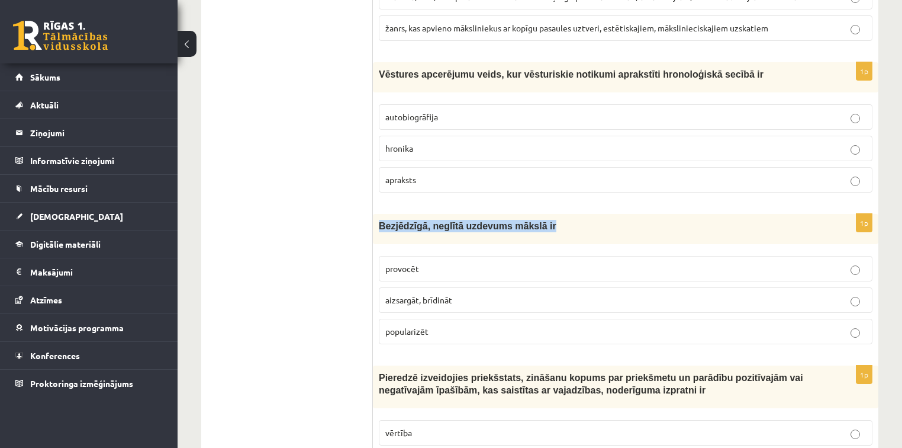
drag, startPoint x: 378, startPoint y: 189, endPoint x: 535, endPoint y: 191, distance: 157.5
click at [535, 214] on div "Bezjēdzīgā, neglītā uzdevums mākslā ir" at bounding box center [626, 229] width 506 height 30
copy span "Bezjēdzīgā, neglītā uzdevums mākslā ir"
click at [591, 262] on p "provocēt" at bounding box center [625, 268] width 481 height 12
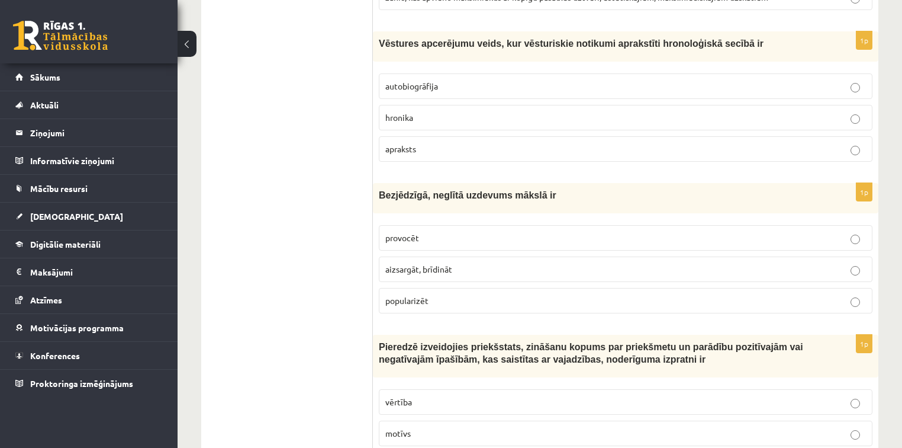
scroll to position [4475, 0]
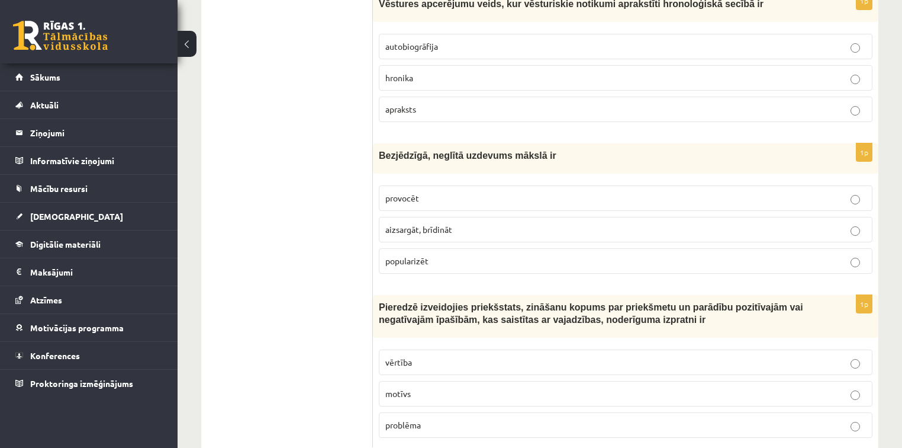
click at [468, 356] on p "vērtība" at bounding box center [625, 362] width 481 height 12
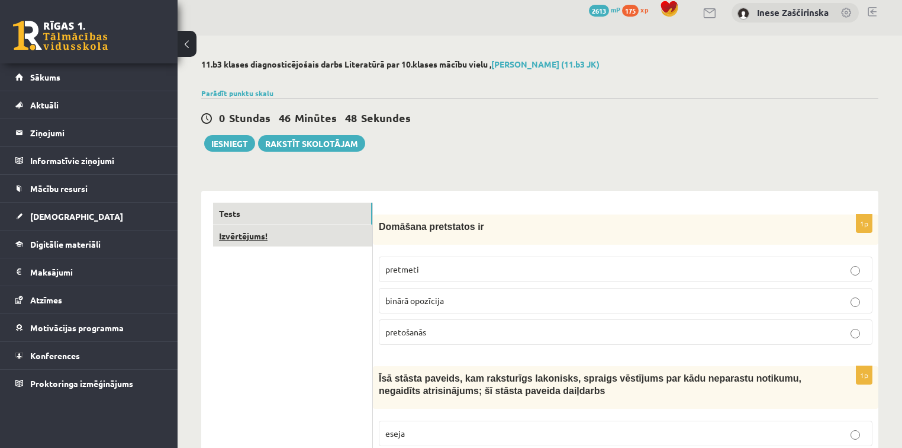
scroll to position [0, 0]
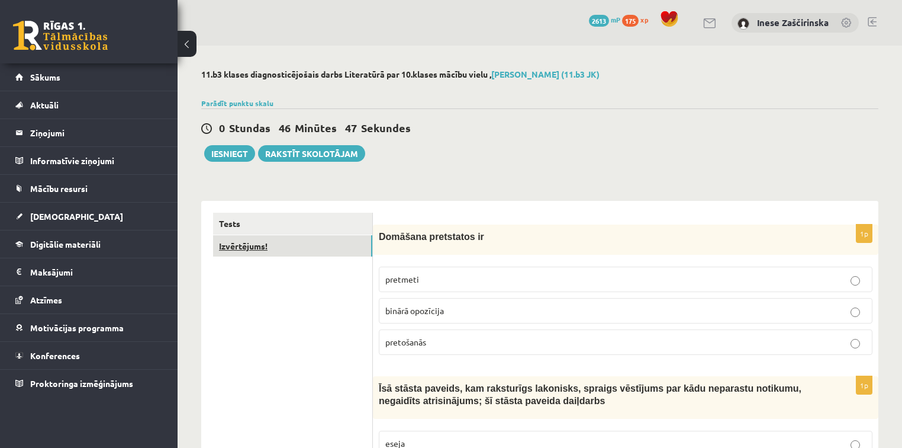
click at [260, 245] on link "Izvērtējums!" at bounding box center [292, 246] width 159 height 22
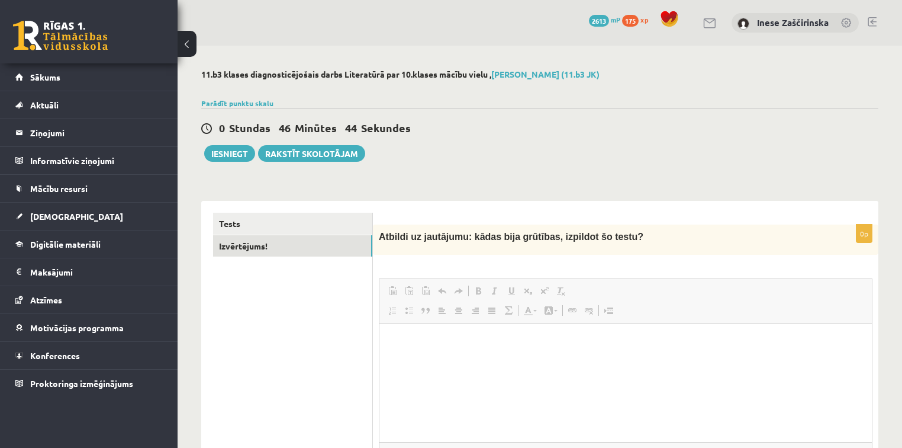
click at [417, 294] on link "Вставить из Word" at bounding box center [425, 290] width 17 height 15
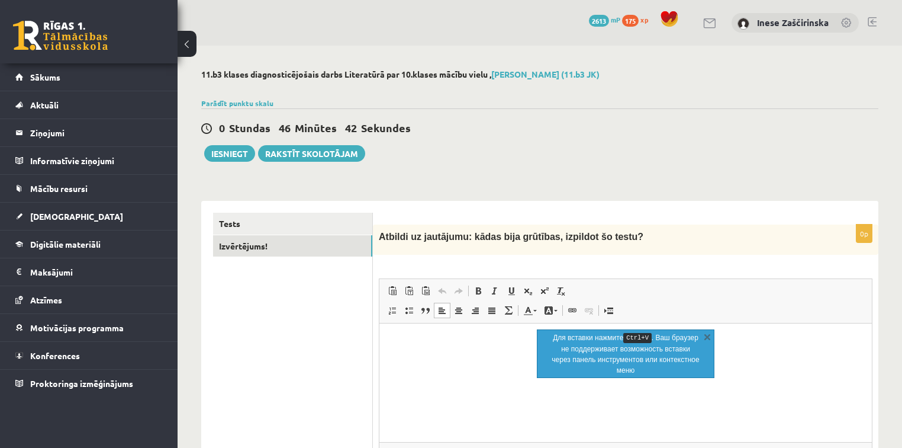
click at [444, 351] on html at bounding box center [625, 341] width 493 height 36
click at [708, 336] on link "X" at bounding box center [708, 336] width 12 height 12
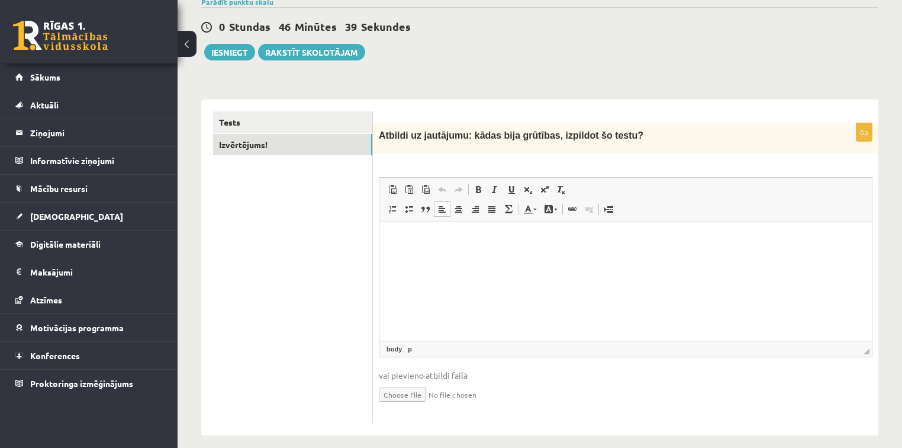
scroll to position [112, 0]
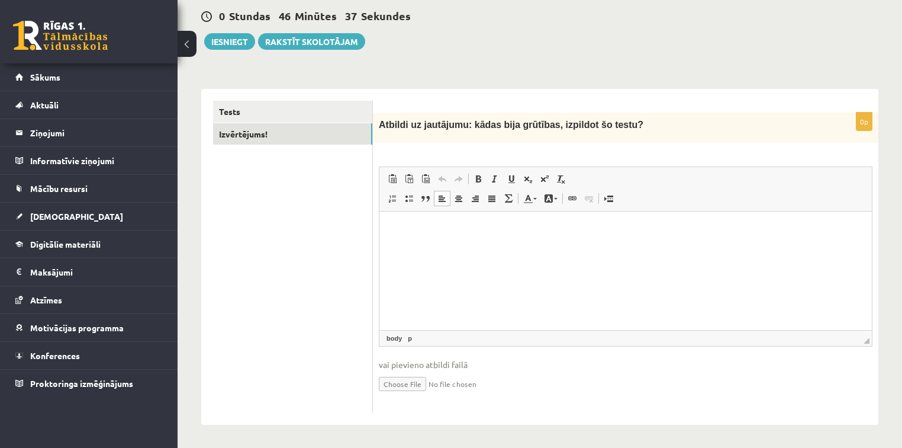
click at [428, 242] on html at bounding box center [625, 229] width 493 height 36
click at [0, 0] on lt-div at bounding box center [0, 0] width 0 height 0
select select "*****"
click at [0, 0] on select "**********" at bounding box center [0, 0] width 0 height 0
click at [691, 409] on div "**********" at bounding box center [626, 262] width 506 height 300
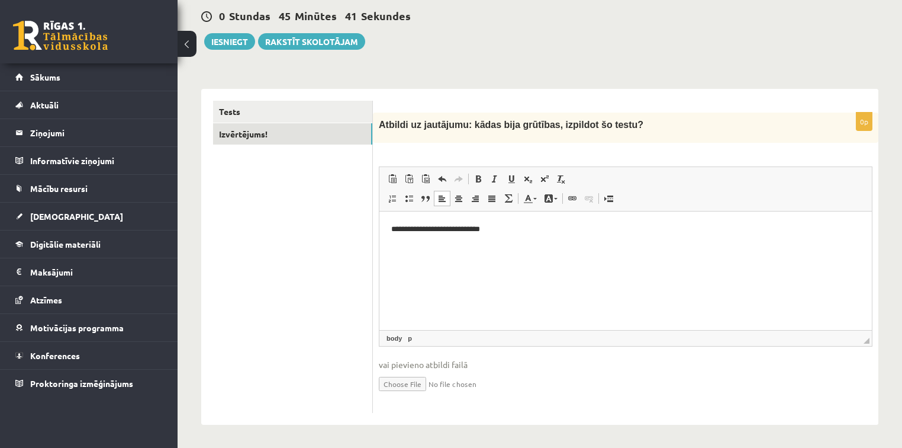
click at [0, 0] on lt-span at bounding box center [0, 0] width 0 height 0
click at [636, 348] on fieldset "**********" at bounding box center [626, 286] width 494 height 240
click at [233, 39] on button "Iesniegt" at bounding box center [229, 41] width 51 height 17
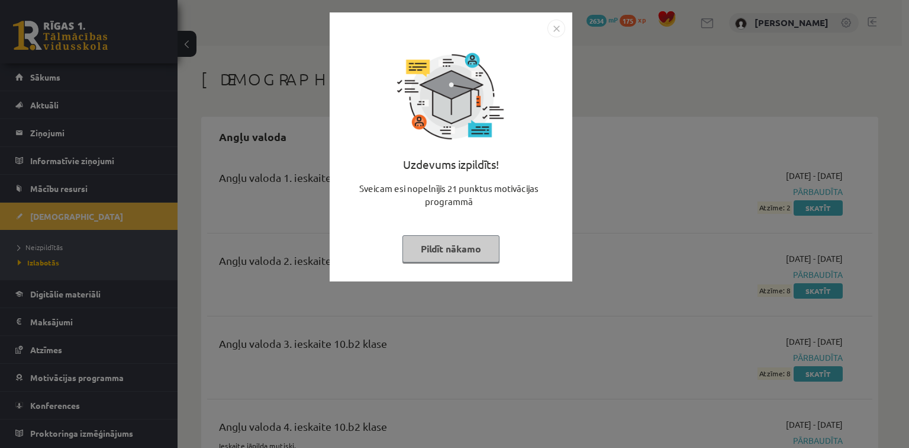
click at [463, 256] on button "Pildīt nākamo" at bounding box center [451, 248] width 97 height 27
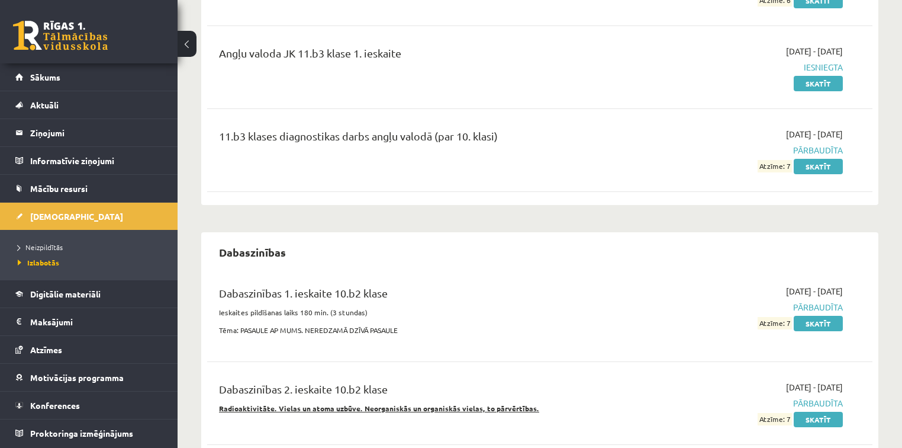
scroll to position [710, 0]
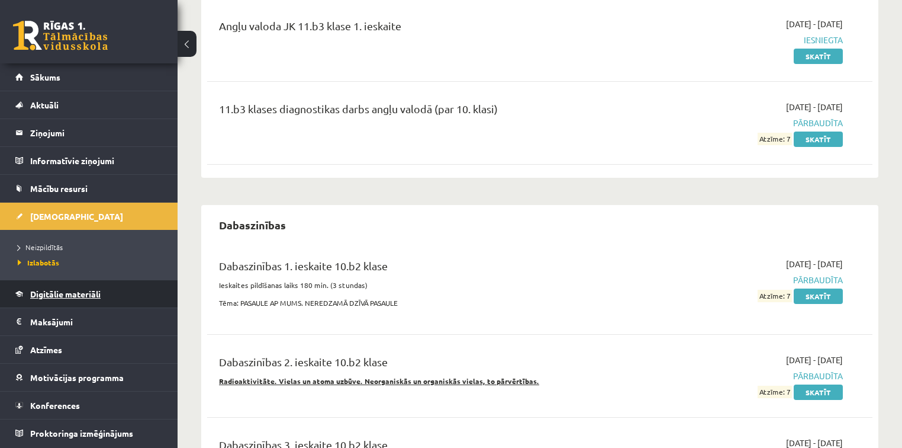
click at [56, 291] on span "Digitālie materiāli" at bounding box center [65, 293] width 70 height 11
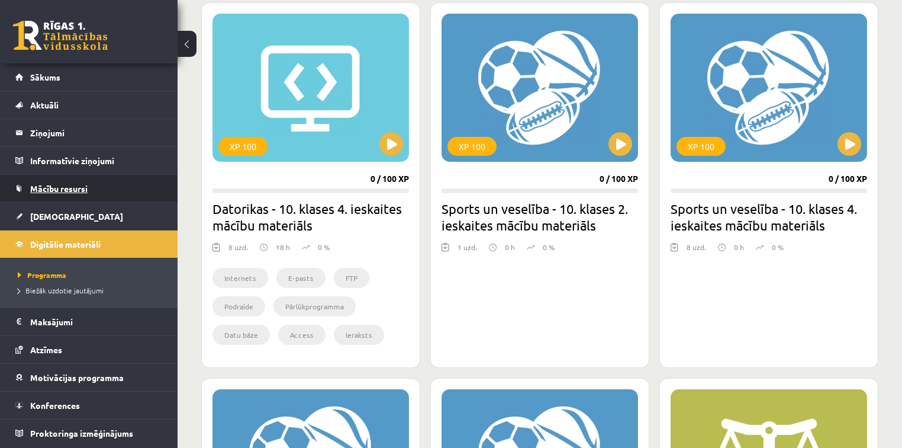
click at [53, 188] on span "Mācību resursi" at bounding box center [58, 188] width 57 height 11
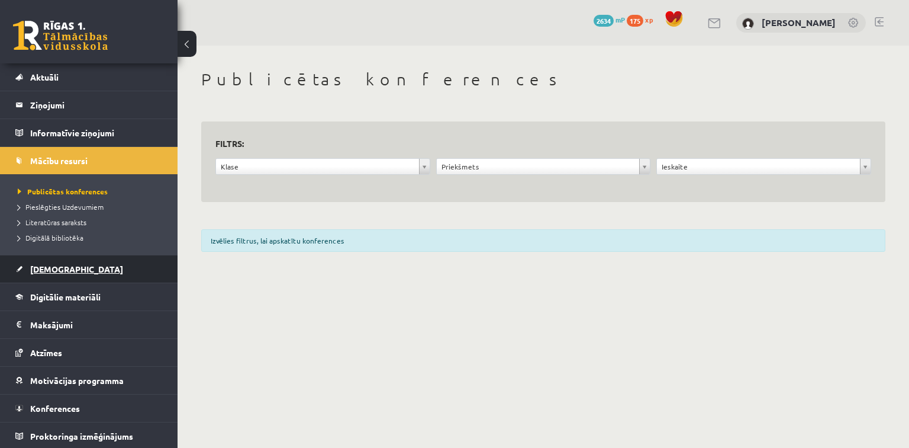
scroll to position [28, 0]
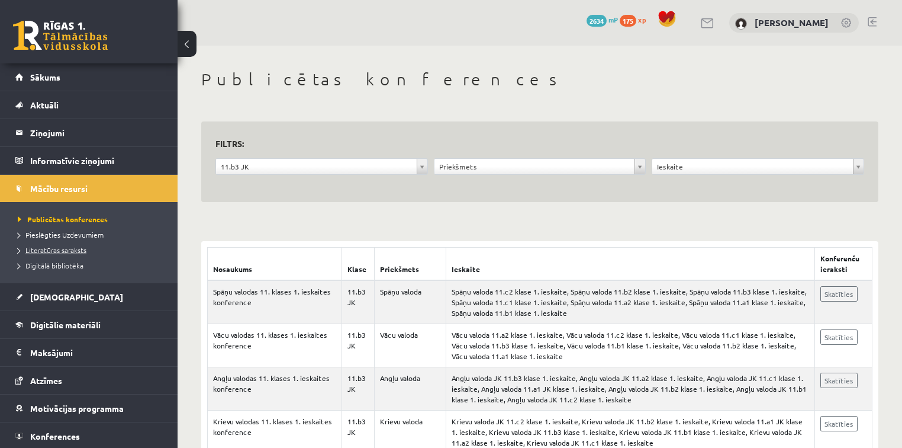
click at [66, 247] on span "Literatūras saraksts" at bounding box center [52, 249] width 69 height 9
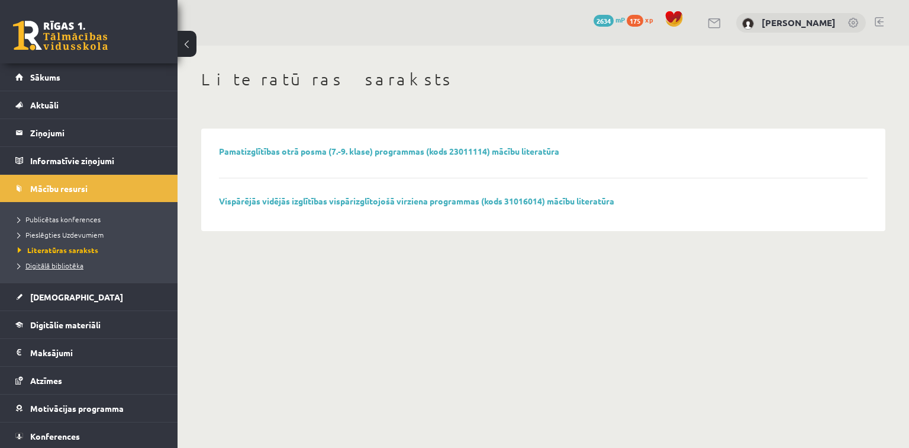
click at [63, 260] on span "Digitālā bibliotēka" at bounding box center [51, 264] width 66 height 9
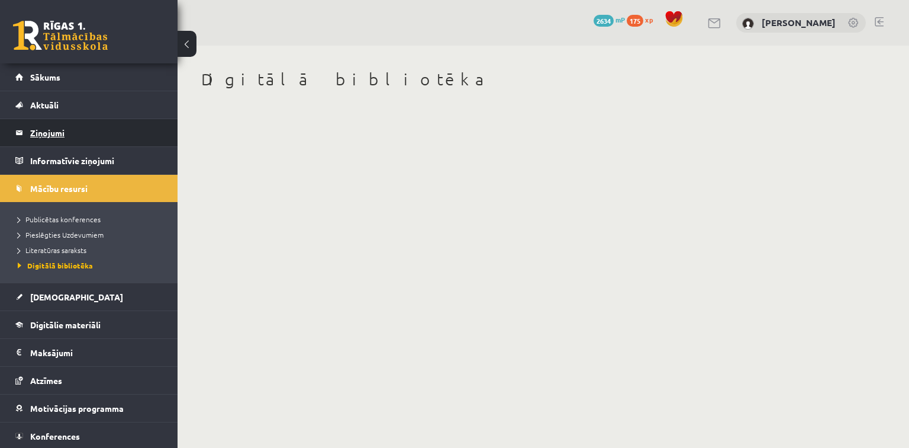
click at [50, 133] on legend "Ziņojumi 0" at bounding box center [96, 132] width 133 height 27
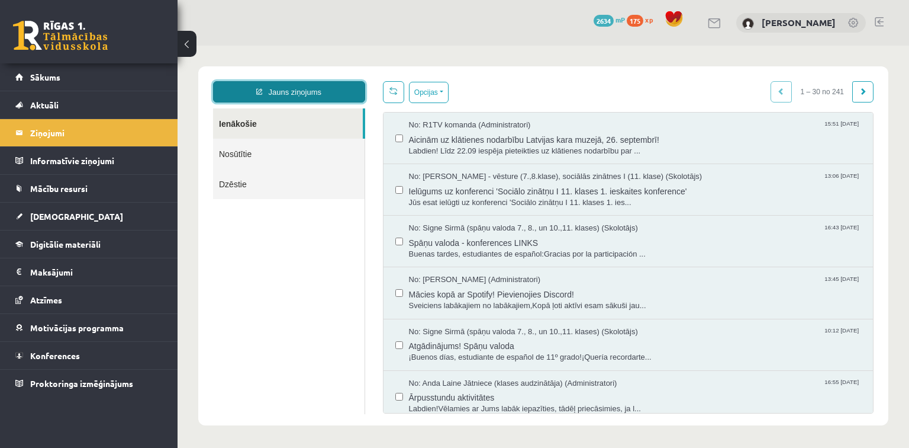
click at [295, 91] on link "Jauns ziņojums" at bounding box center [289, 91] width 152 height 21
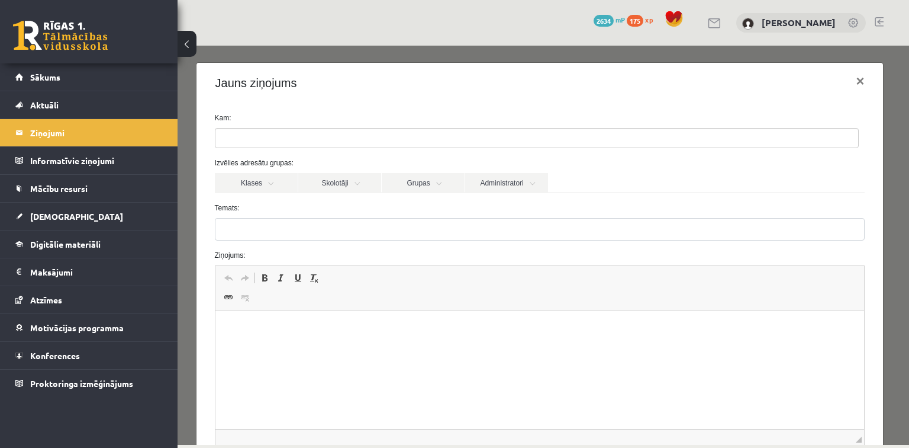
click at [245, 128] on input "search" at bounding box center [235, 137] width 41 height 19
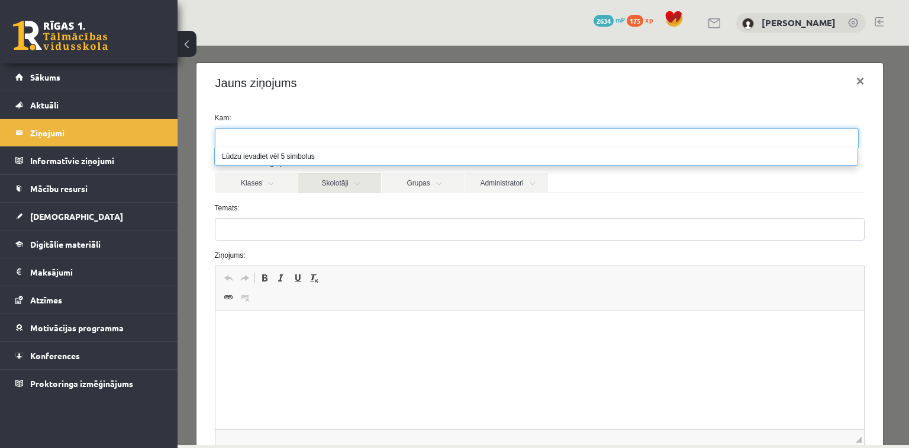
click at [361, 182] on link "Skolotāji" at bounding box center [339, 183] width 83 height 20
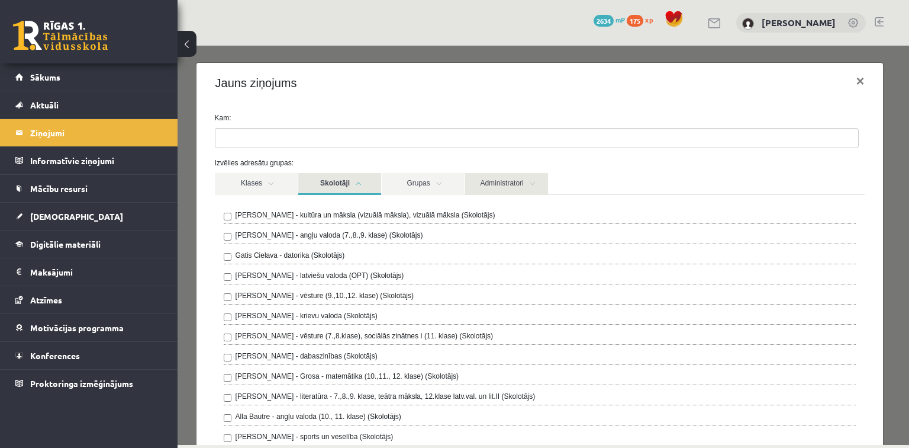
click at [511, 181] on link "Administratori" at bounding box center [506, 184] width 83 height 22
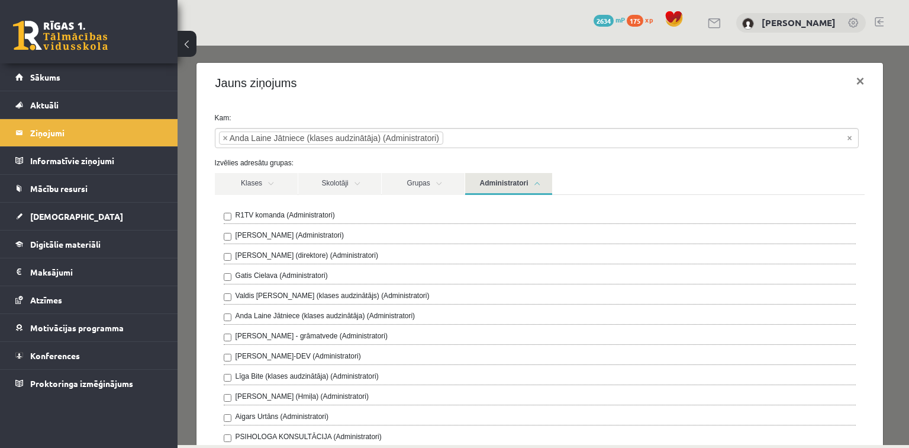
click at [651, 158] on label "Izvēlies adresātu grupas:" at bounding box center [540, 162] width 668 height 11
click at [540, 182] on link "Administratori" at bounding box center [508, 184] width 87 height 22
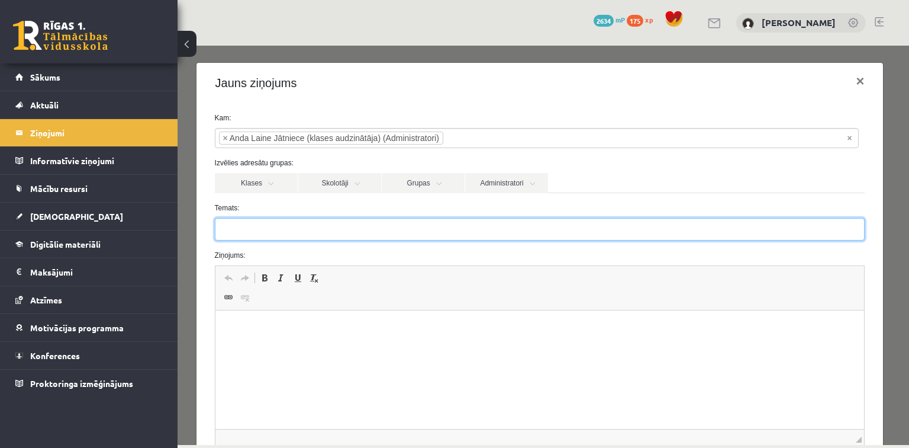
click at [259, 225] on input "Temats:" at bounding box center [540, 229] width 651 height 22
type input "*********"
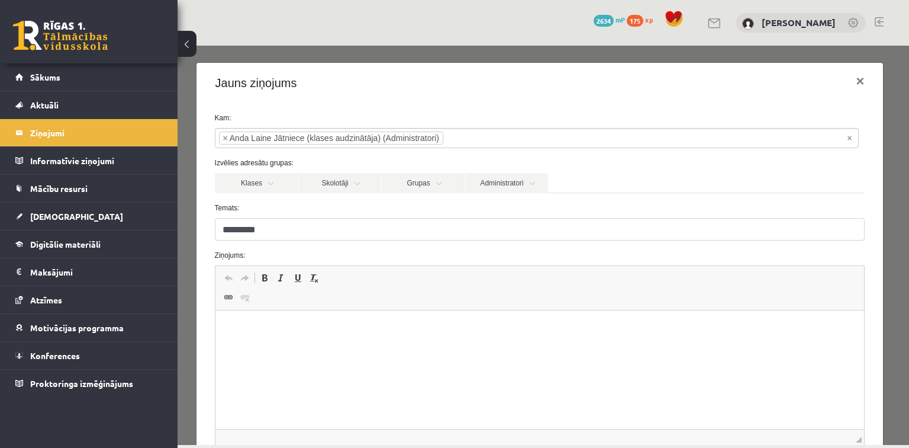
click at [240, 346] on html at bounding box center [539, 328] width 649 height 36
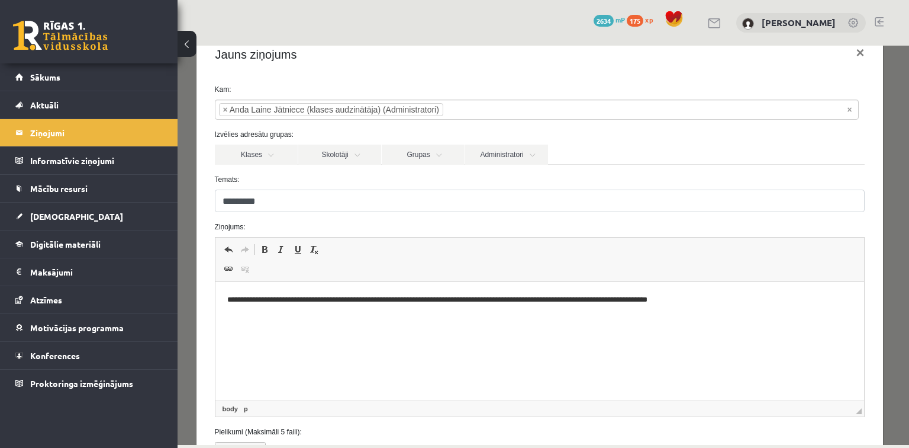
scroll to position [123, 0]
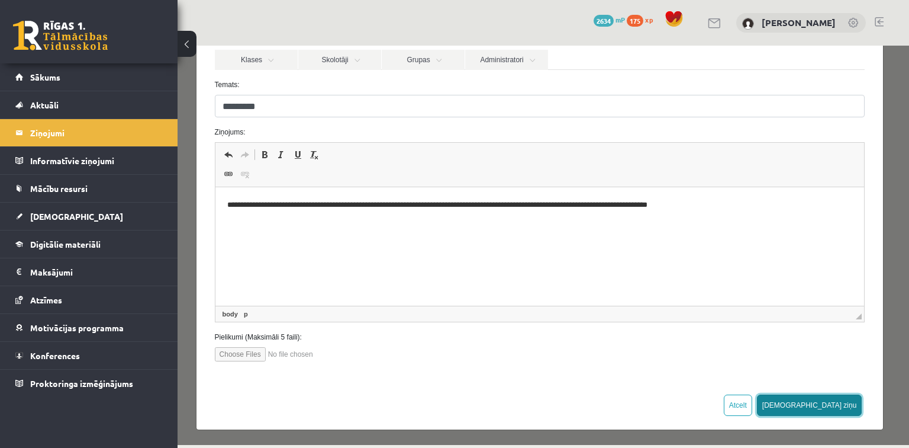
click at [845, 405] on button "Sūtīt ziņu" at bounding box center [809, 404] width 105 height 21
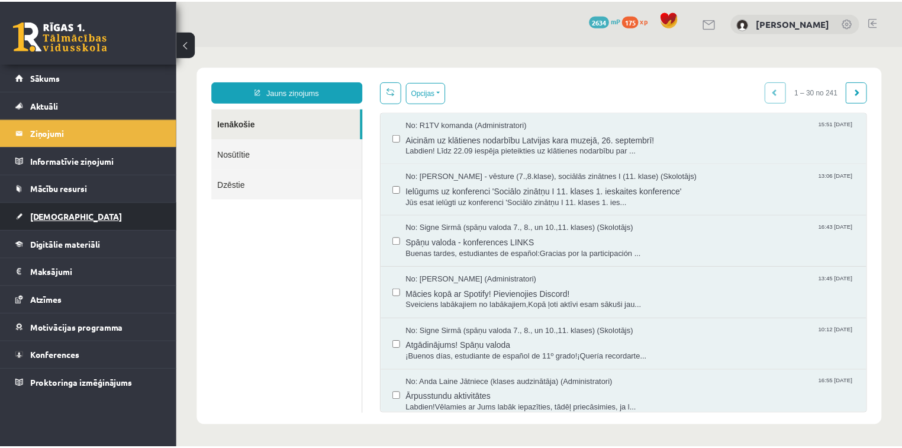
scroll to position [0, 0]
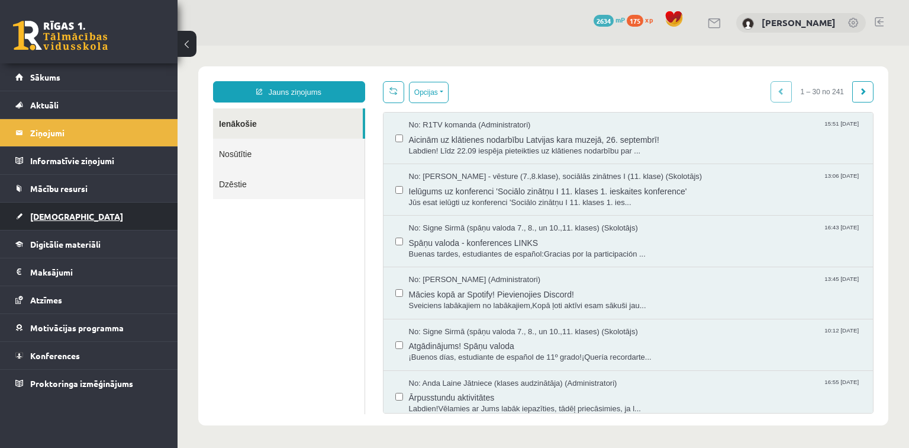
click at [58, 214] on span "[DEMOGRAPHIC_DATA]" at bounding box center [76, 216] width 93 height 11
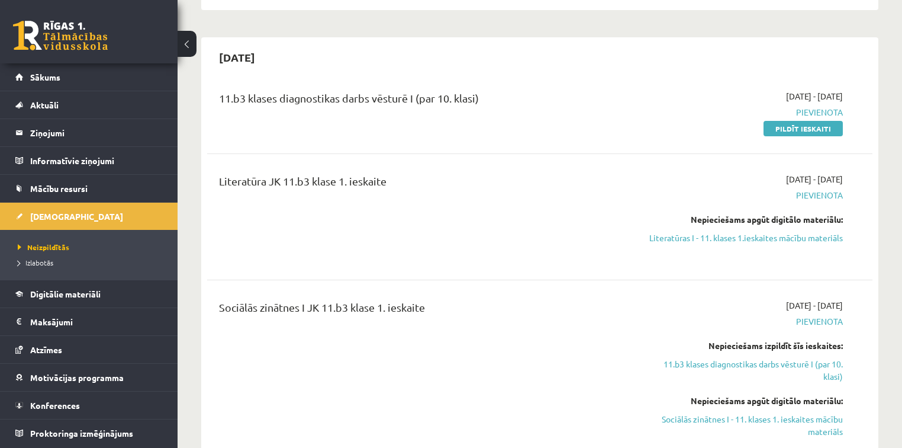
scroll to position [237, 0]
click at [748, 235] on link "Literatūras I - 11. klases 1.ieskaites mācību materiāls" at bounding box center [745, 237] width 196 height 12
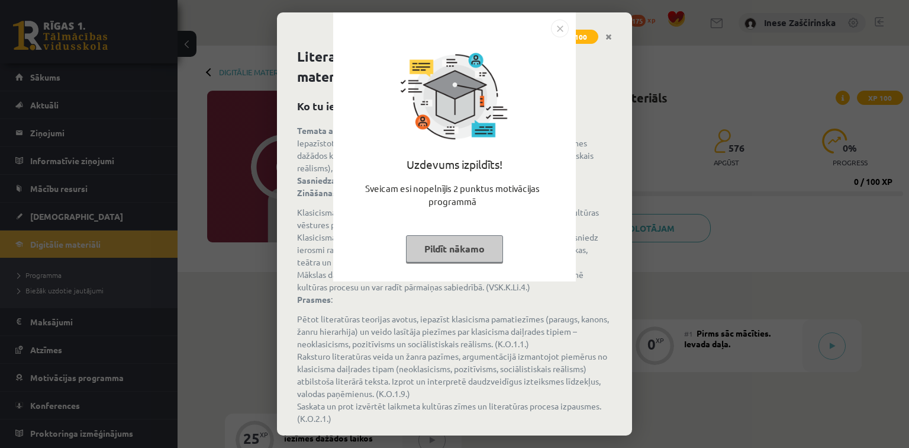
click at [469, 246] on button "Pildīt nākamo" at bounding box center [454, 248] width 97 height 27
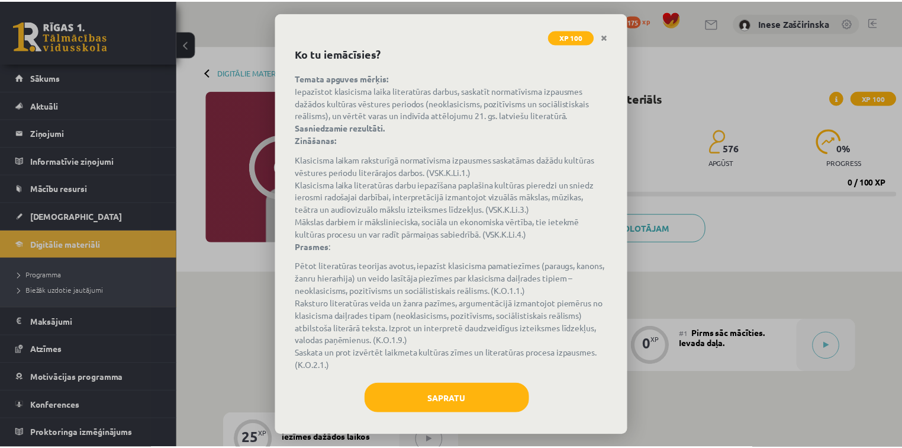
scroll to position [59, 0]
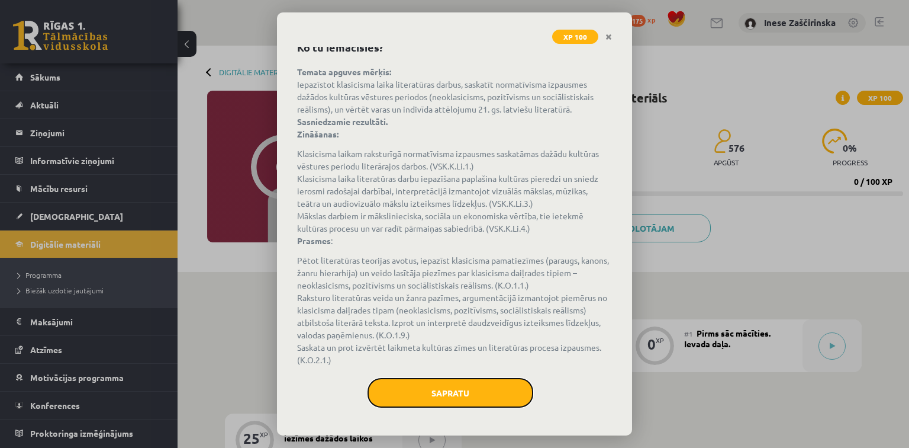
drag, startPoint x: 493, startPoint y: 392, endPoint x: 486, endPoint y: 398, distance: 8.8
click at [488, 397] on button "Sapratu" at bounding box center [451, 393] width 166 height 30
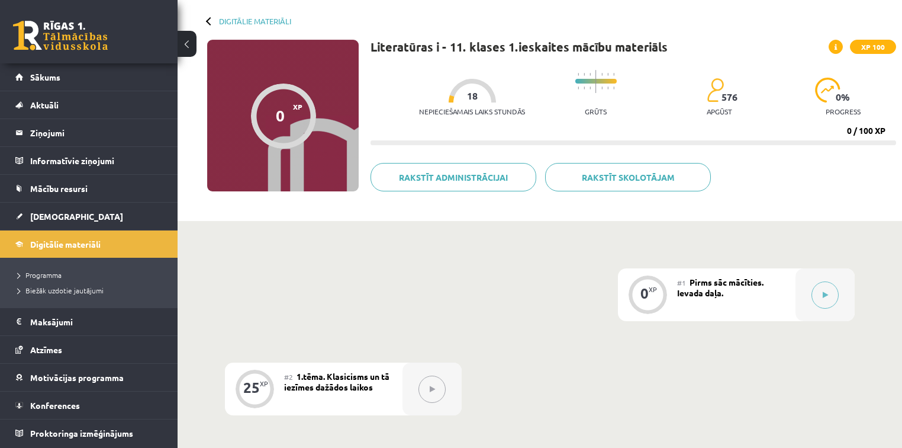
scroll to position [0, 0]
